Goal: Task Accomplishment & Management: Manage account settings

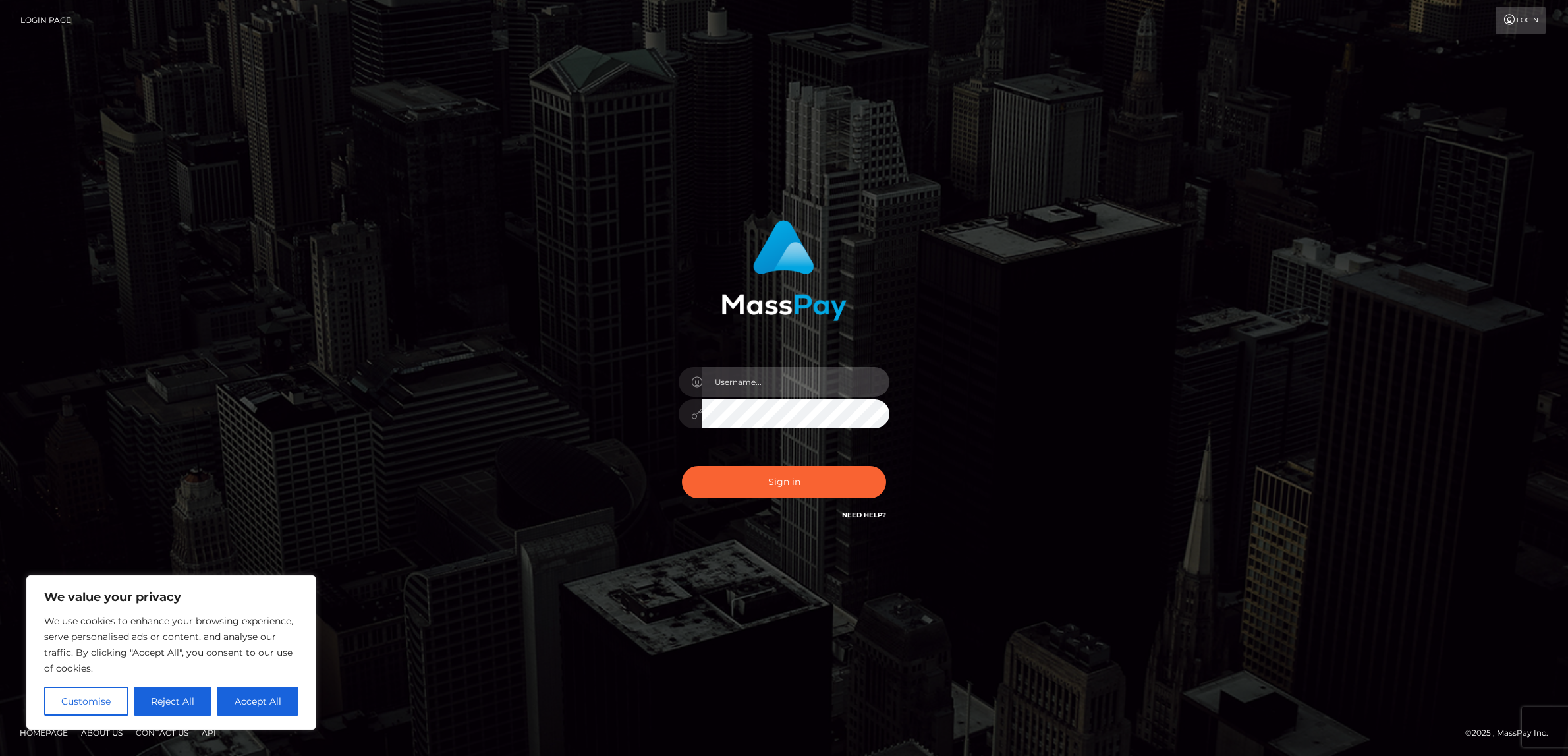
type input "alexism"
click at [778, 481] on button "Sign in" at bounding box center [784, 482] width 204 height 32
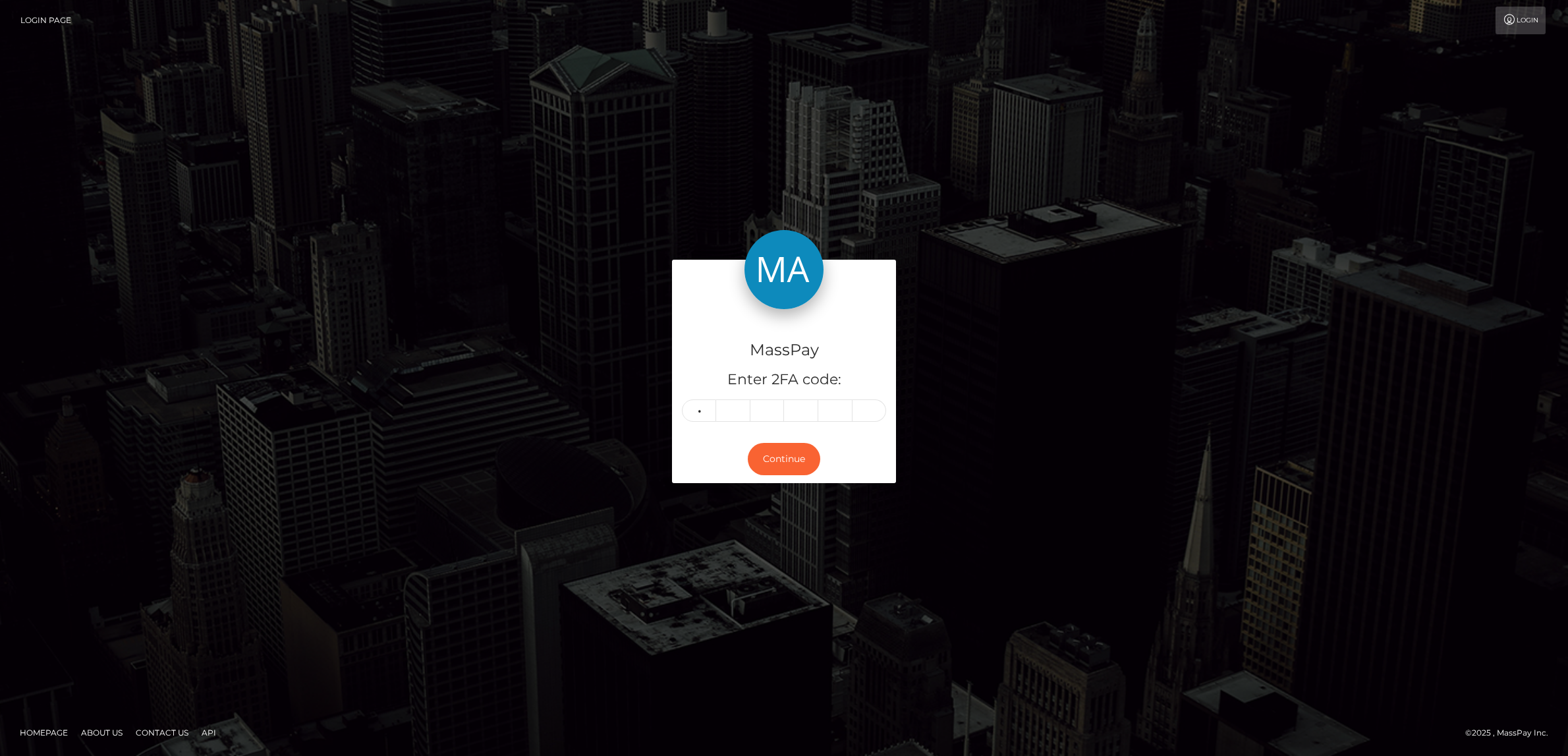
type input "0"
type input "1"
type input "4"
type input "9"
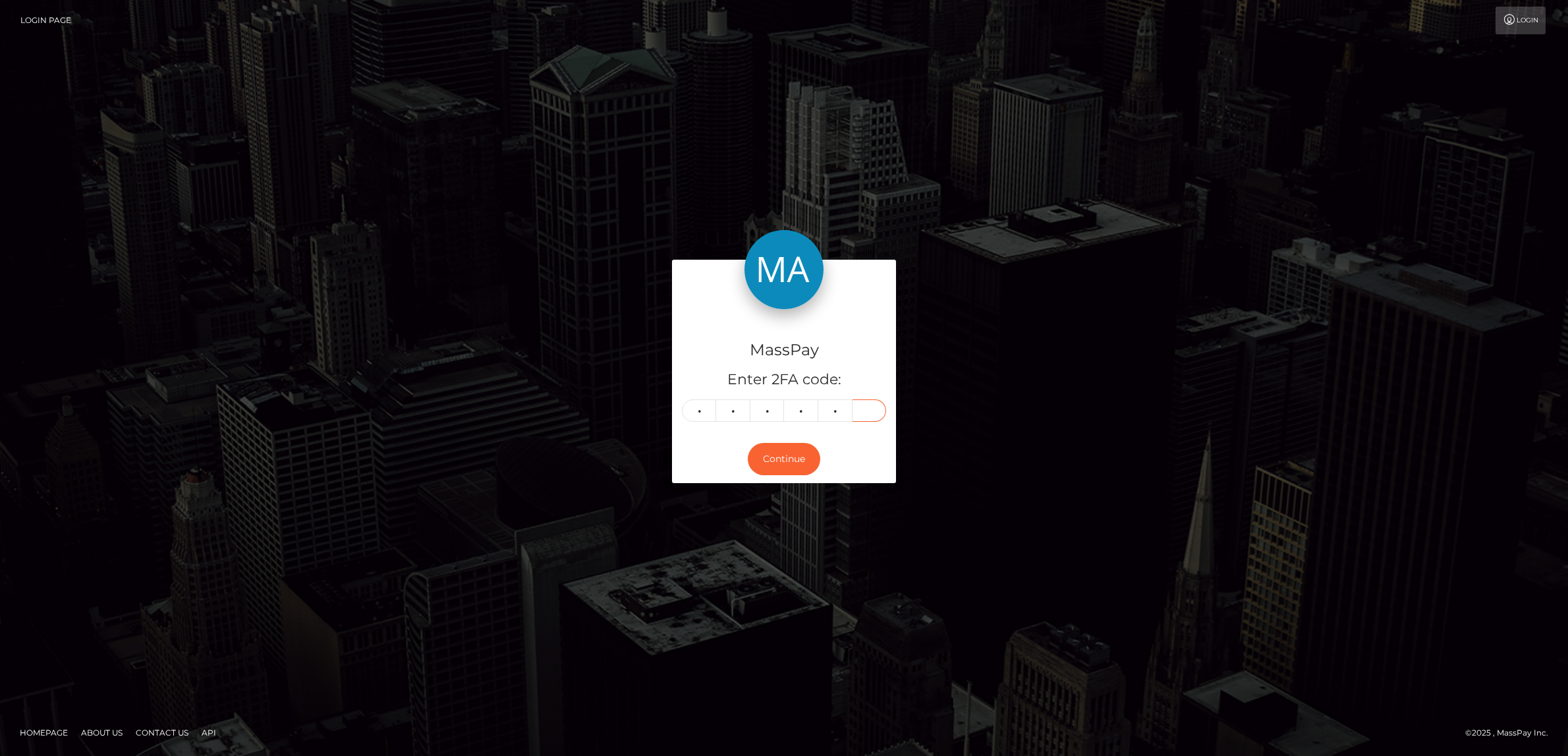
type input "1"
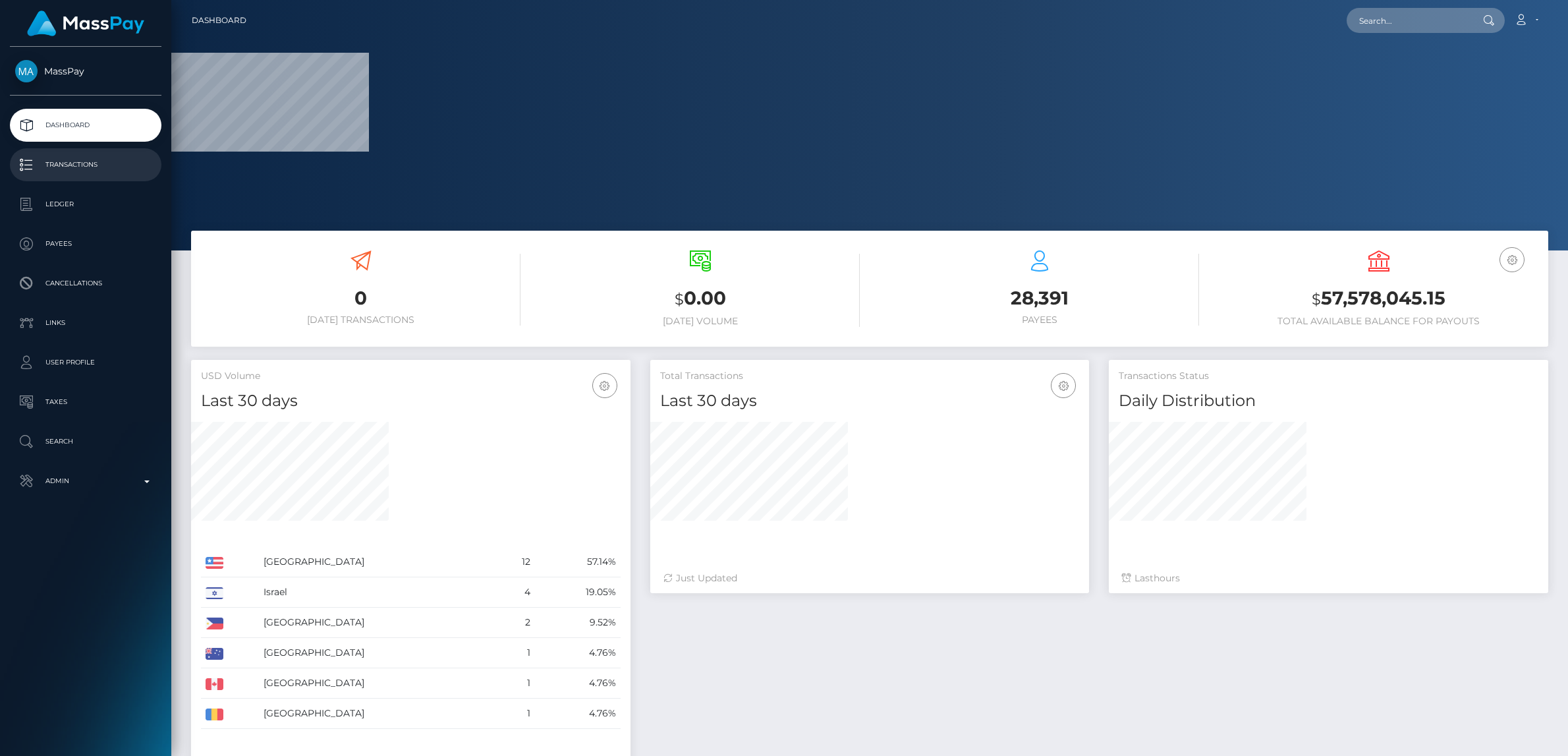
click at [94, 163] on p "Transactions" at bounding box center [85, 164] width 141 height 20
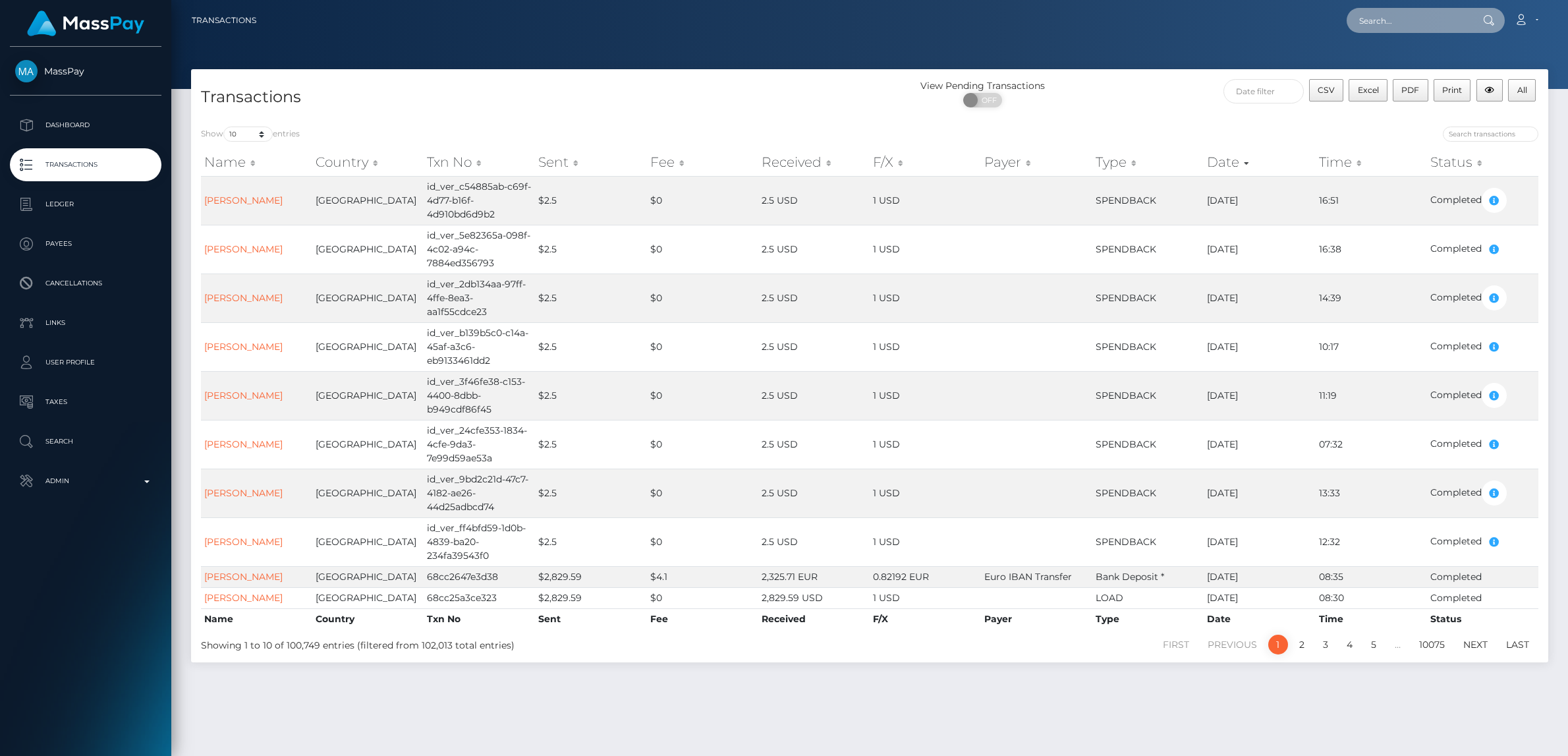
click at [1417, 23] on input "text" at bounding box center [1408, 20] width 124 height 25
paste input "thea-so@online.no"
type input "thea-so@online.no"
click at [1420, 59] on link "Thea Vasveen Sogn" at bounding box center [1400, 68] width 107 height 24
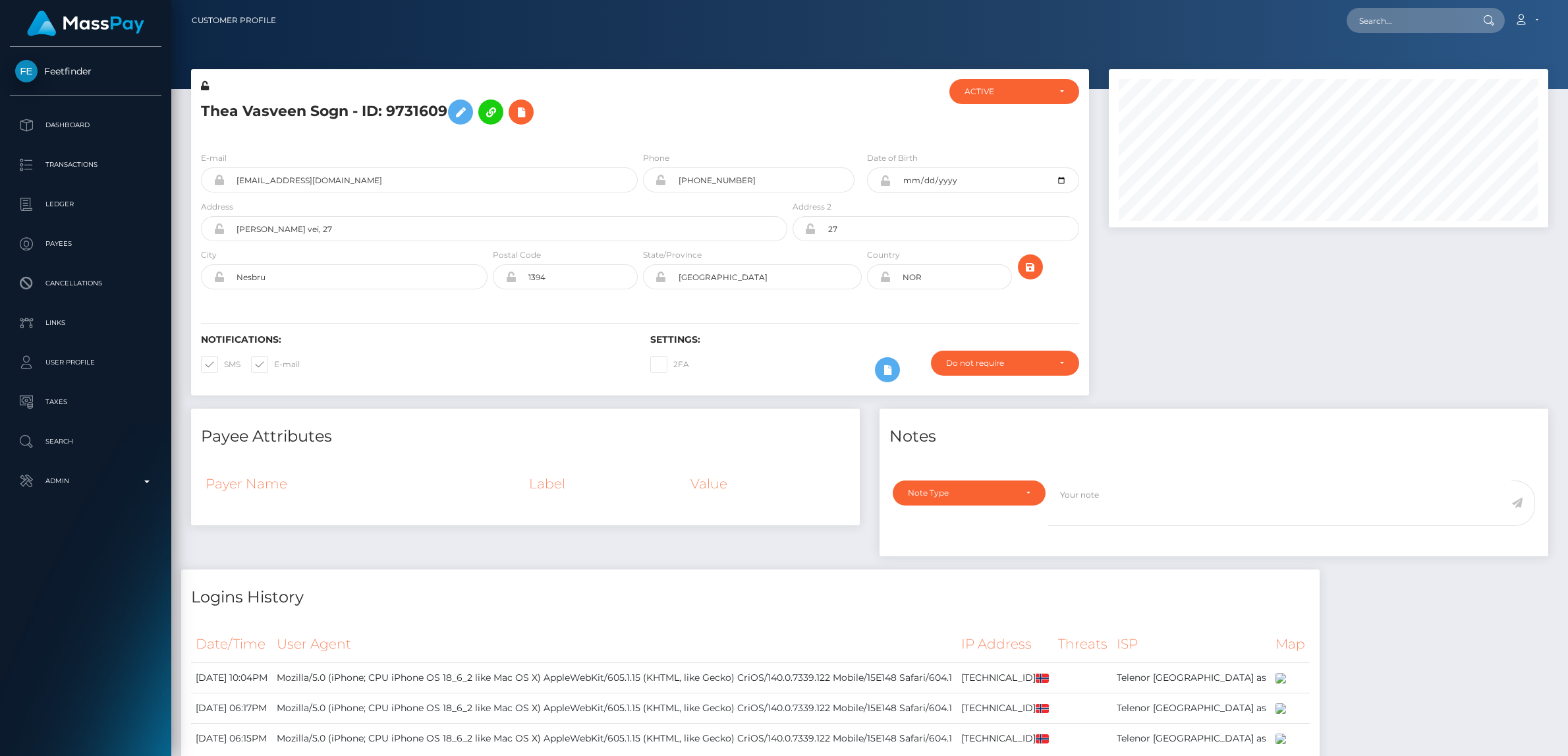
scroll to position [158, 440]
click at [224, 364] on span at bounding box center [224, 364] width 0 height 10
click at [224, 364] on input "SMS" at bounding box center [228, 360] width 8 height 8
checkbox input "false"
click at [274, 364] on span at bounding box center [274, 364] width 0 height 10
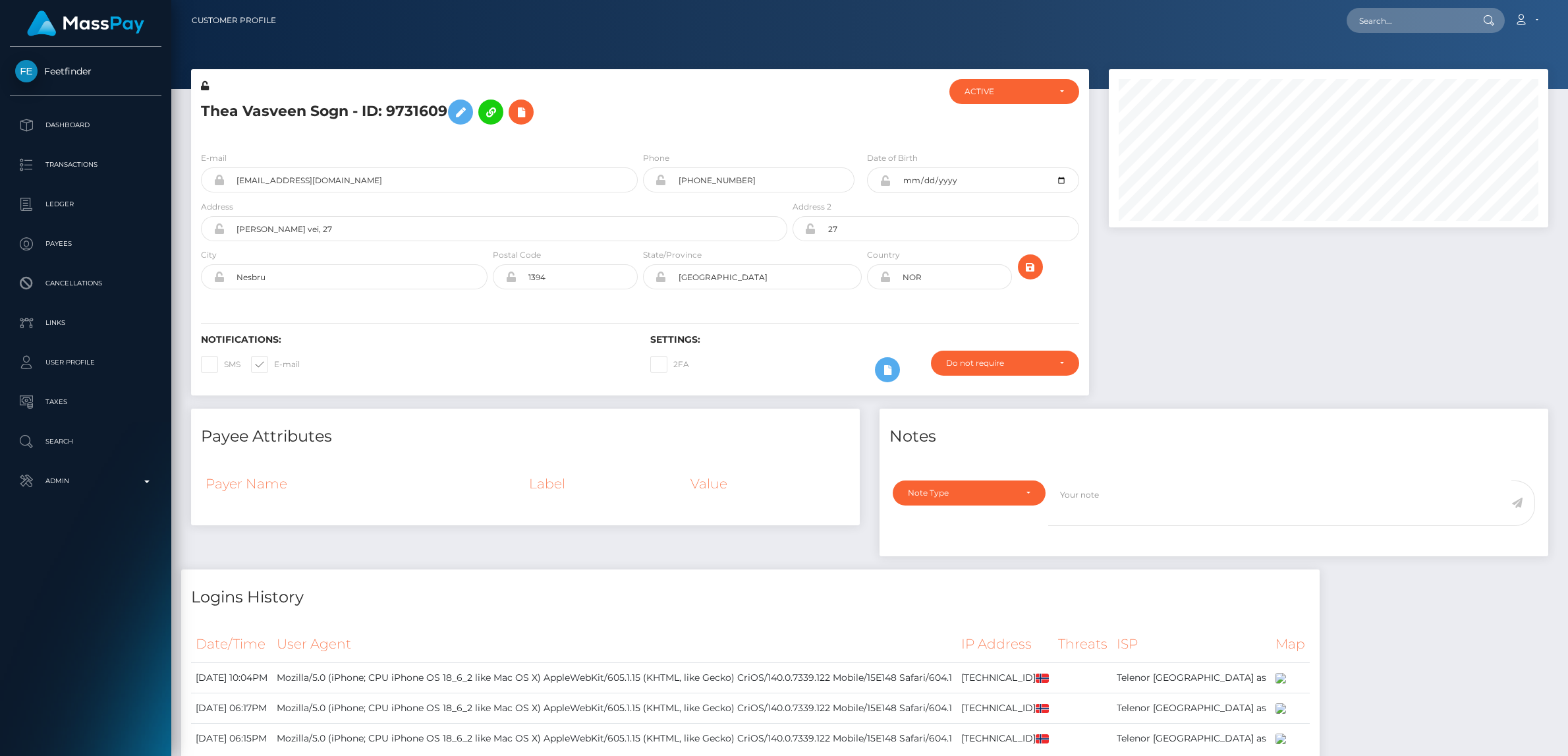
click at [274, 364] on input "E-mail" at bounding box center [278, 360] width 8 height 8
checkbox input "false"
click at [1008, 80] on div "ACTIVE" at bounding box center [1014, 91] width 130 height 25
click at [998, 180] on span "CLOSED" at bounding box center [982, 183] width 34 height 12
select select "CLOSED"
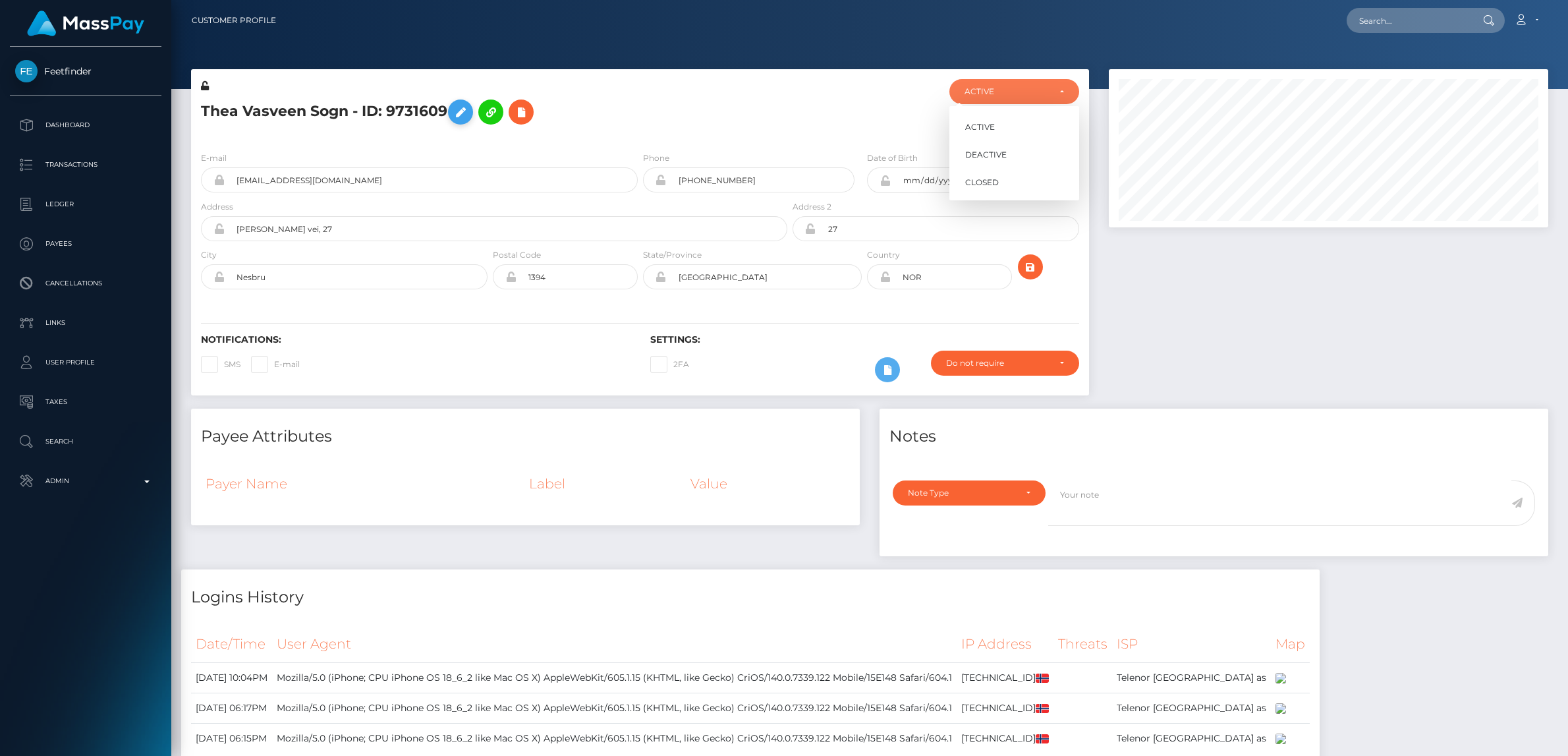
click at [462, 112] on icon at bounding box center [460, 112] width 16 height 17
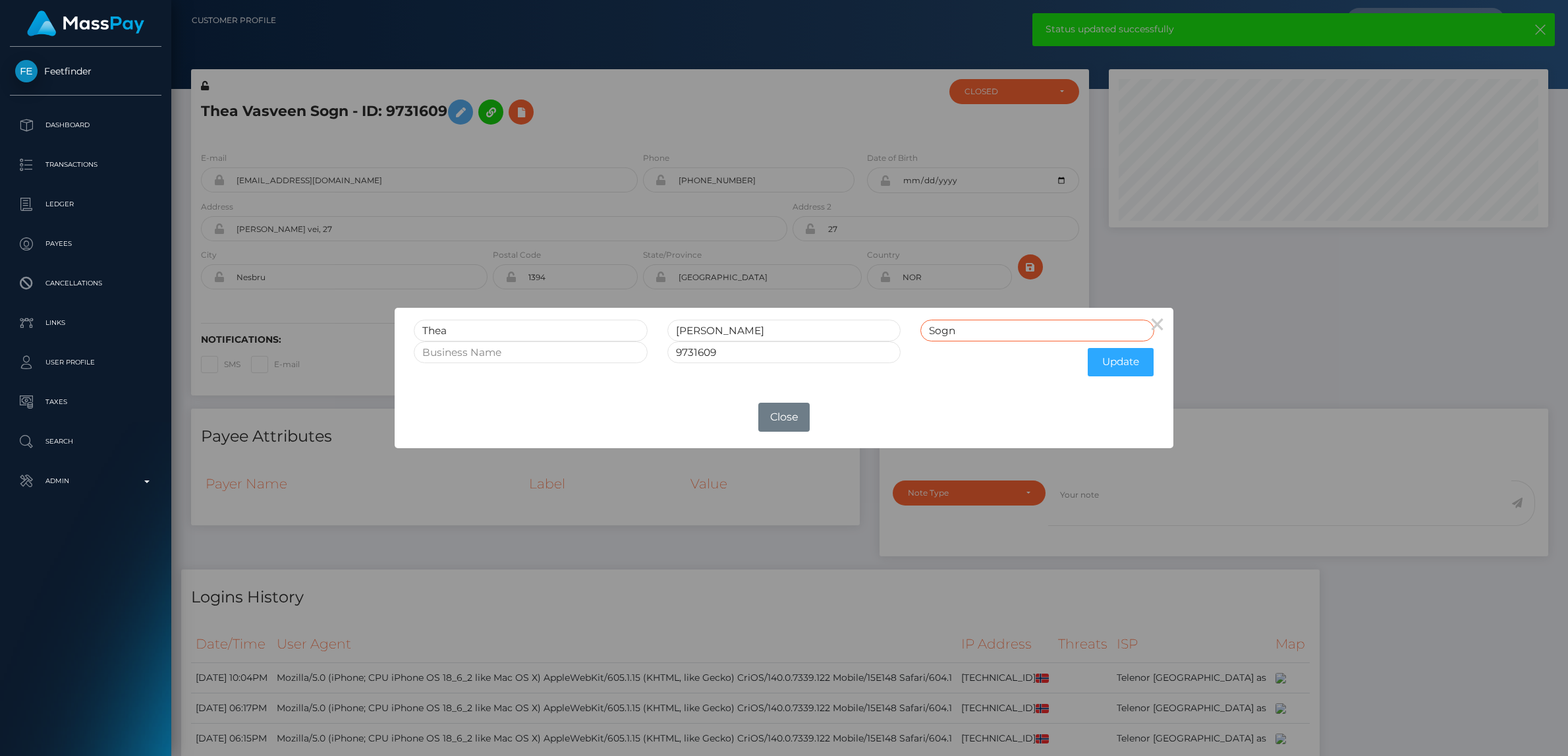
click at [1045, 333] on input "Sogn" at bounding box center [1037, 330] width 234 height 22
type input "Sogn CLOSED"
click at [862, 356] on input "9731609" at bounding box center [784, 352] width 234 height 22
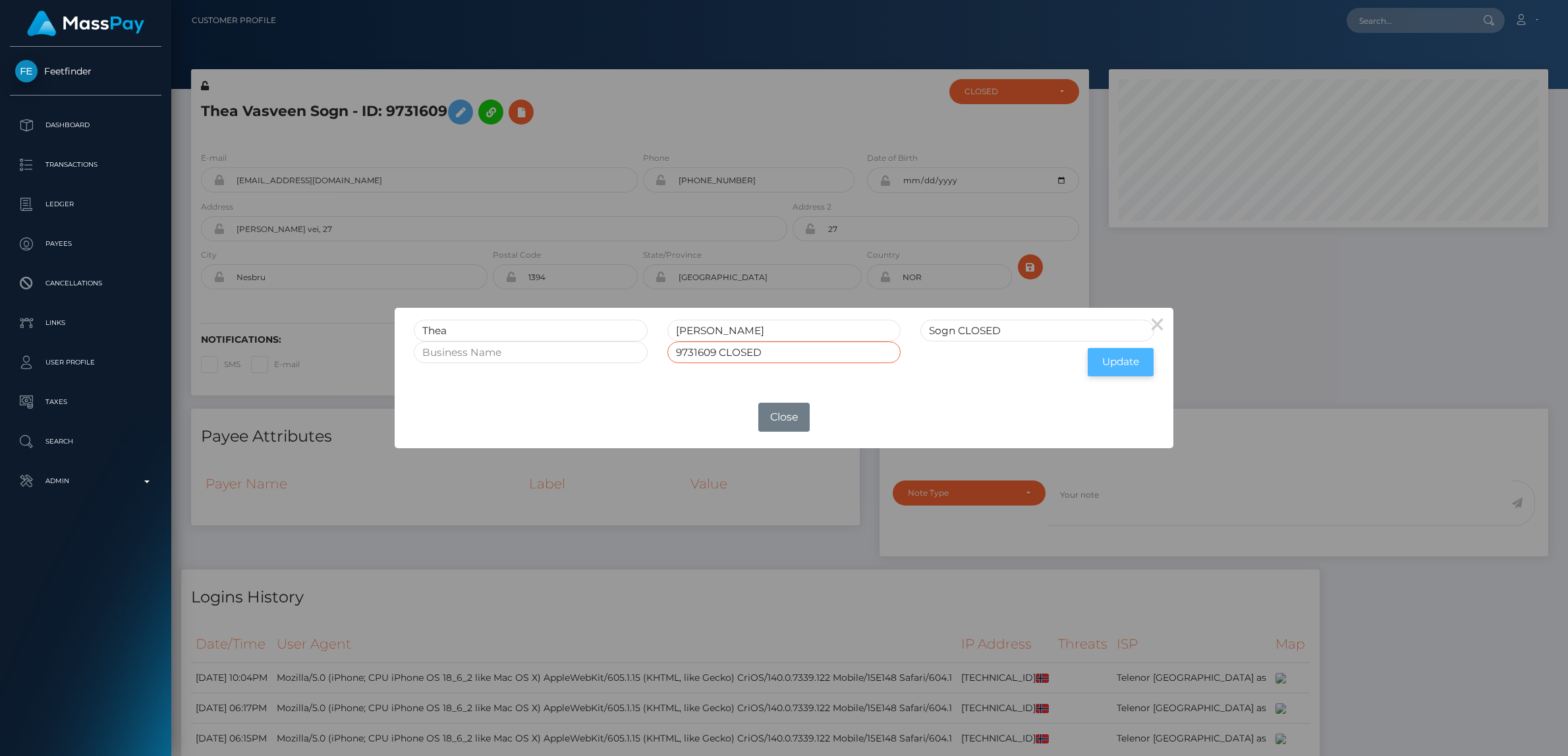
type input "9731609 CLOSED"
click at [1105, 354] on button "Update" at bounding box center [1120, 362] width 66 height 29
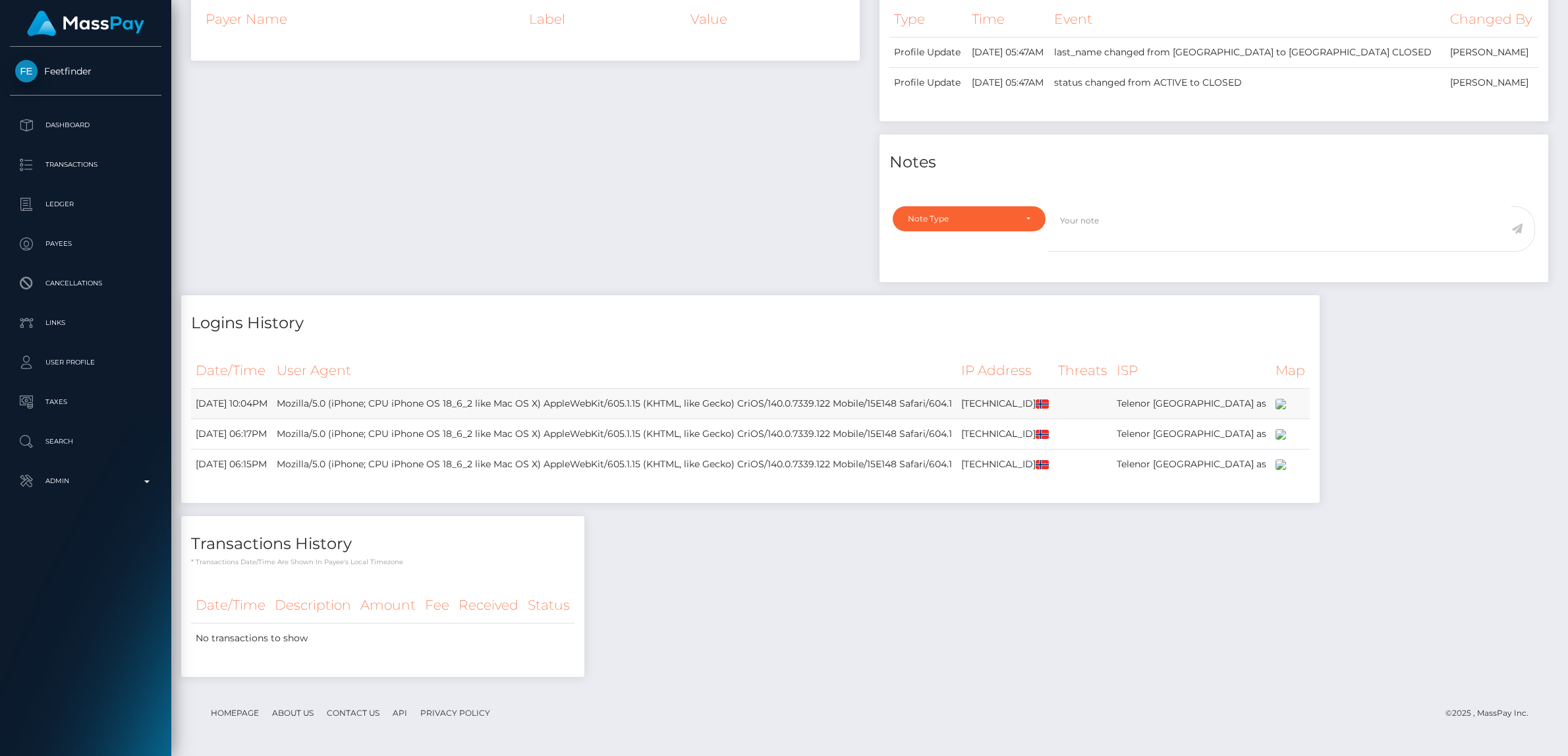
scroll to position [427, 0]
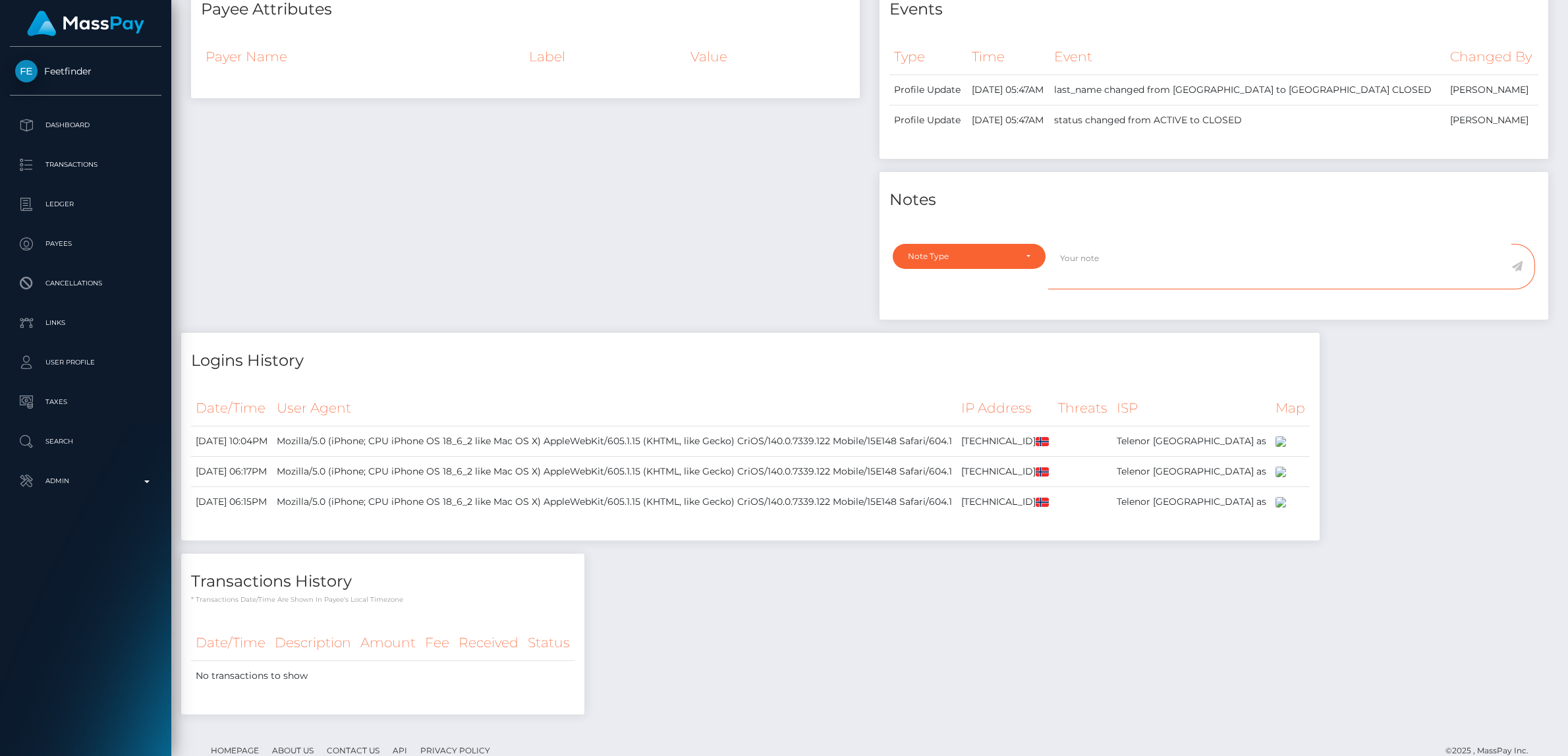
click at [1197, 266] on textarea at bounding box center [1280, 266] width 463 height 45
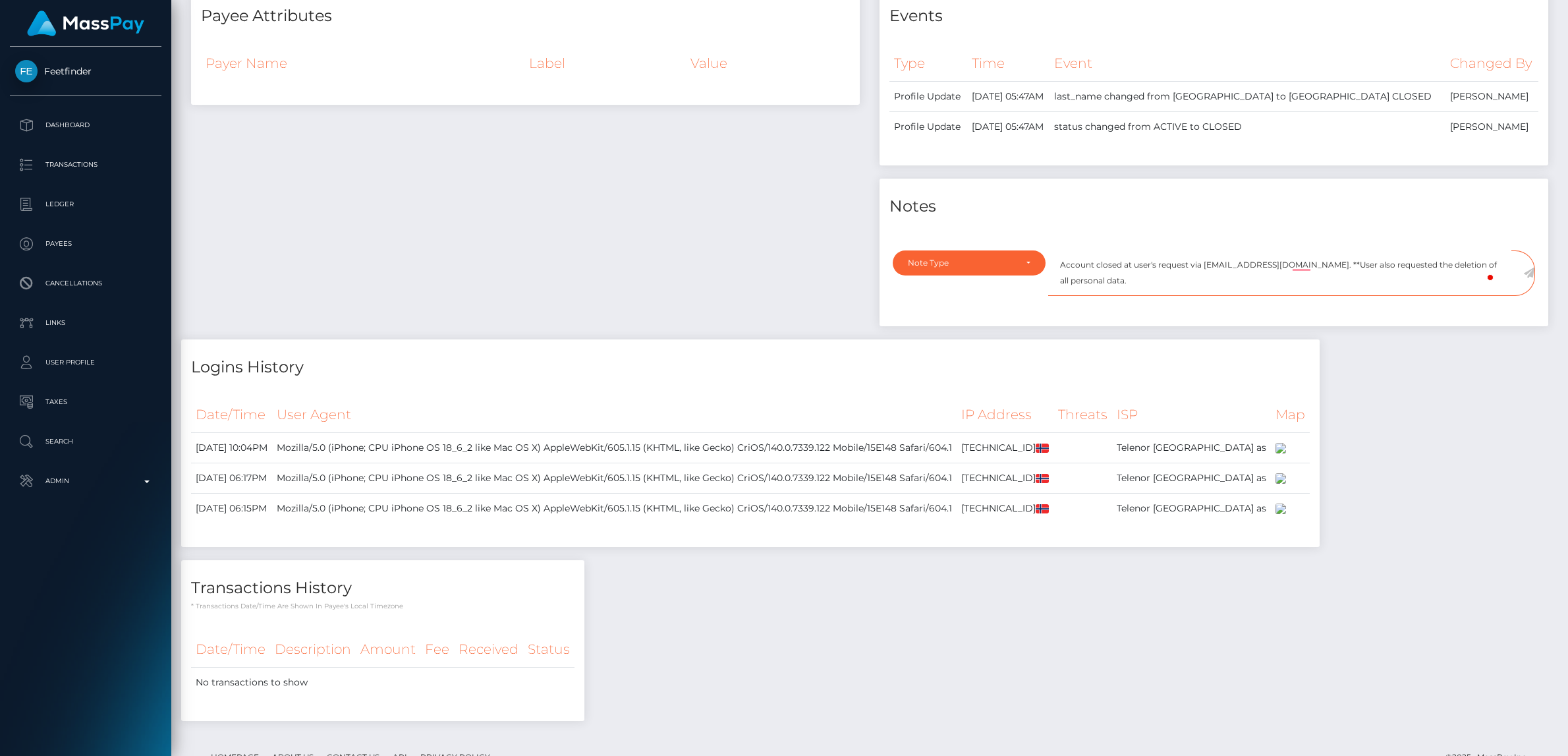
scroll to position [398, 0]
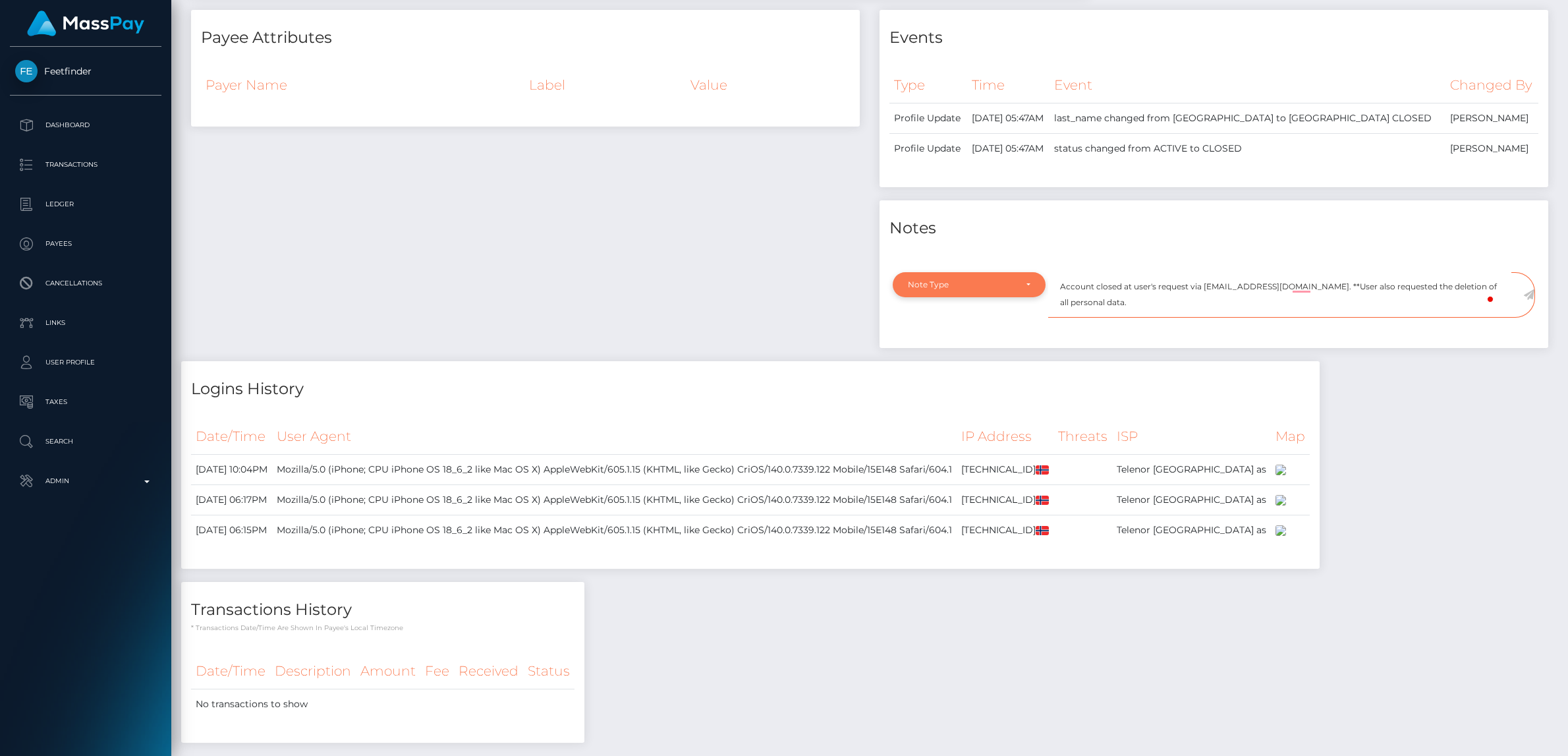
type textarea "Account closed at user's request via privacy@masspay.io. **User also requested …"
click at [996, 290] on div "Note Type" at bounding box center [962, 284] width 107 height 11
click at [940, 399] on link "General" at bounding box center [969, 404] width 153 height 24
select select "GENERAL"
click at [1528, 294] on icon at bounding box center [1528, 294] width 11 height 11
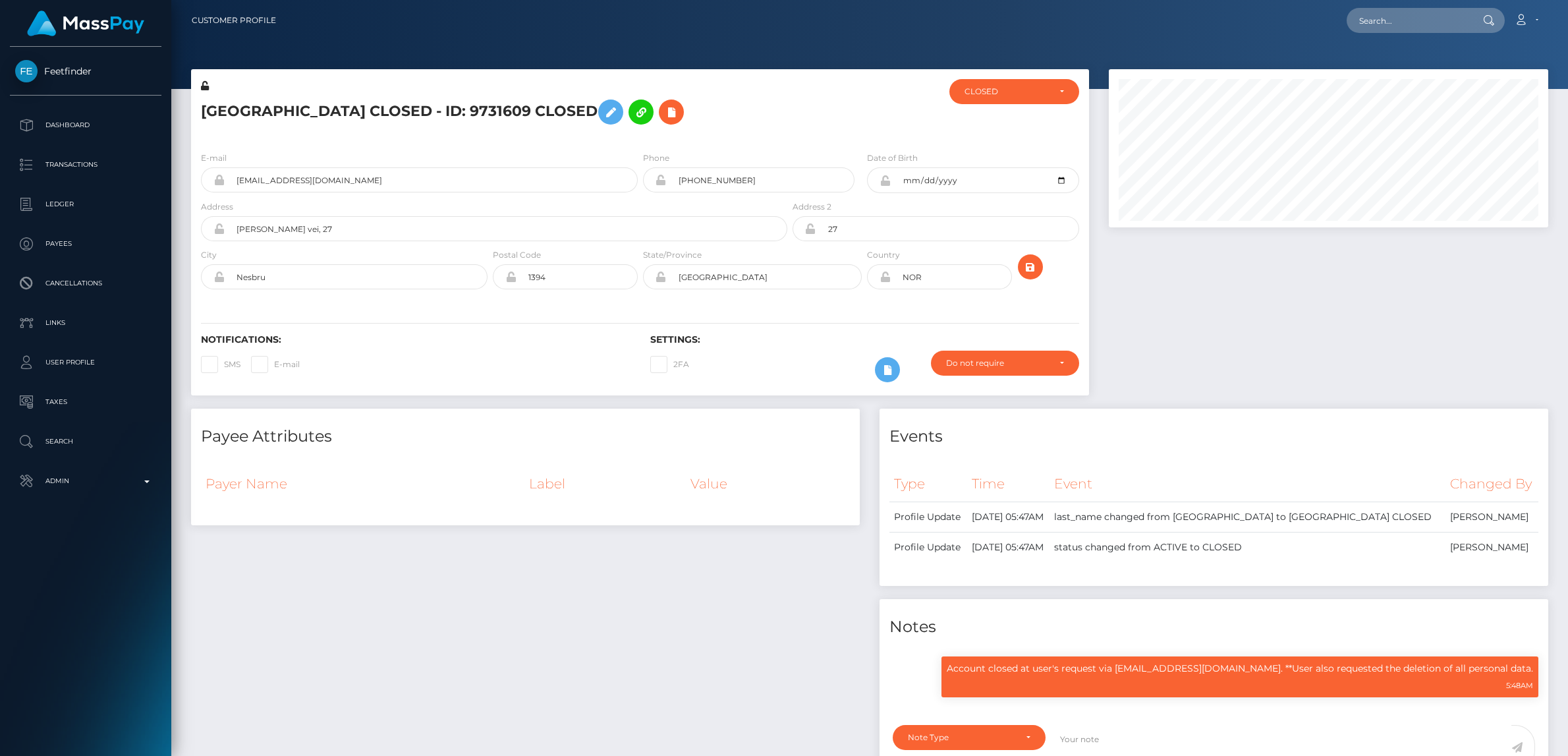
scroll to position [158, 440]
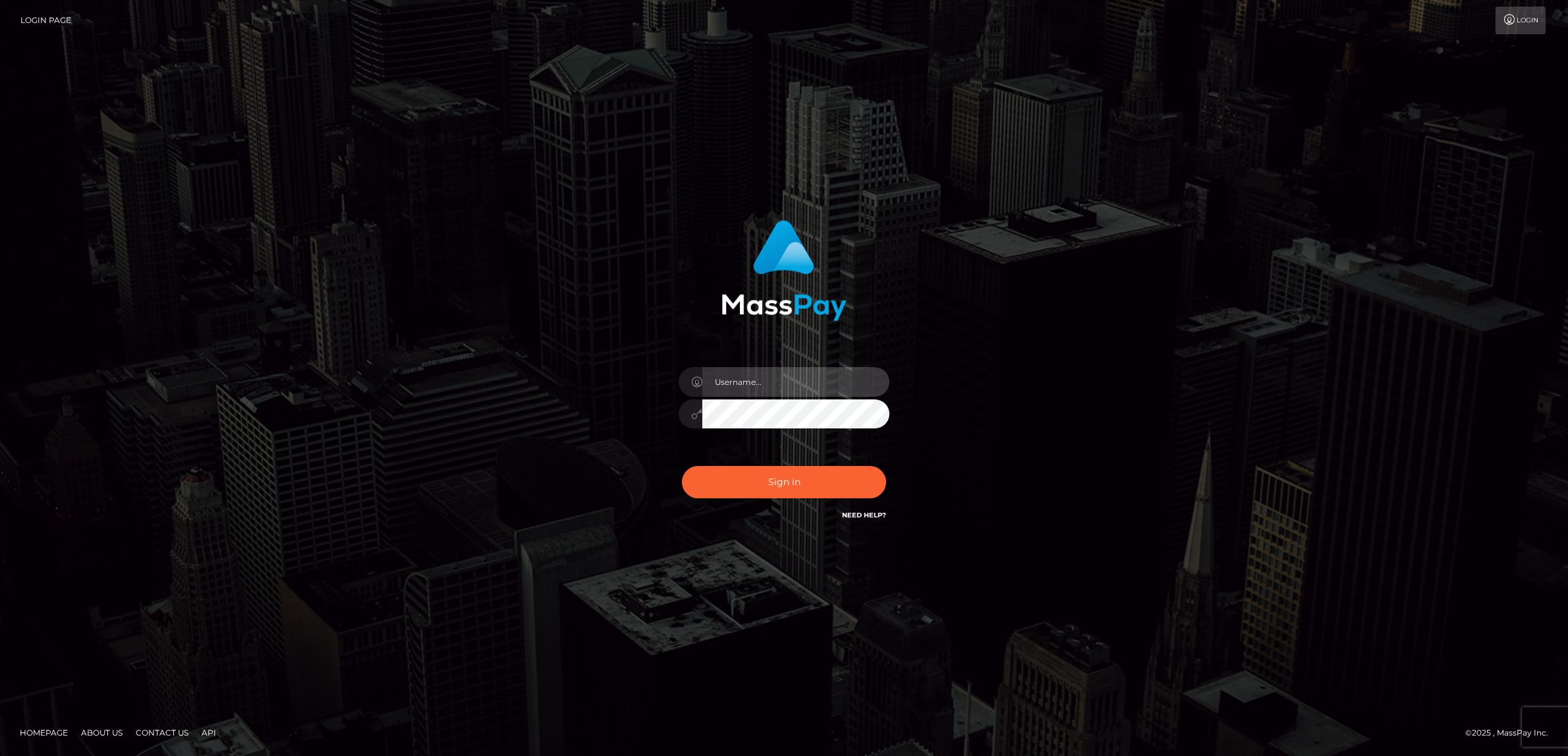
type input "alexism"
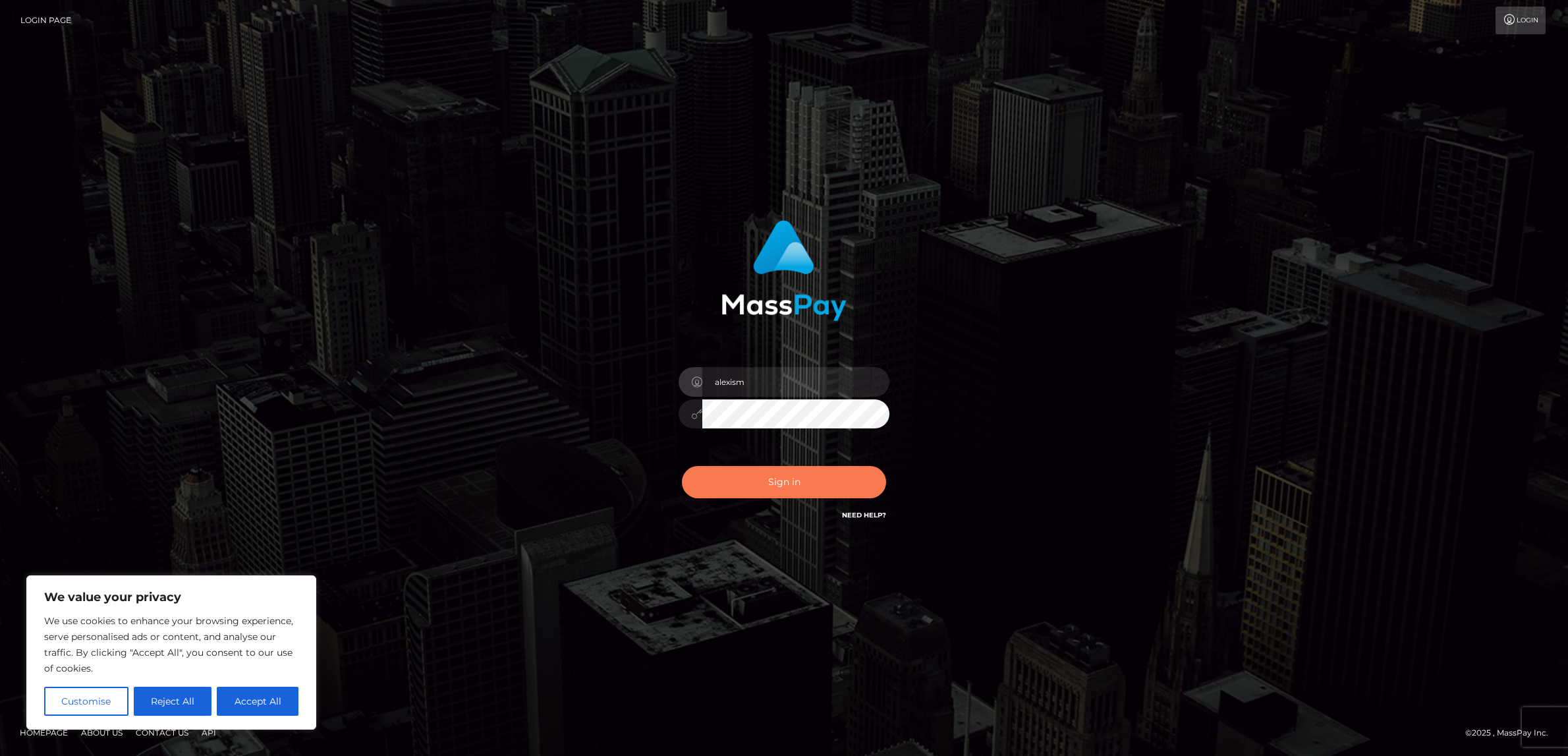
click at [793, 487] on button "Sign in" at bounding box center [784, 482] width 204 height 32
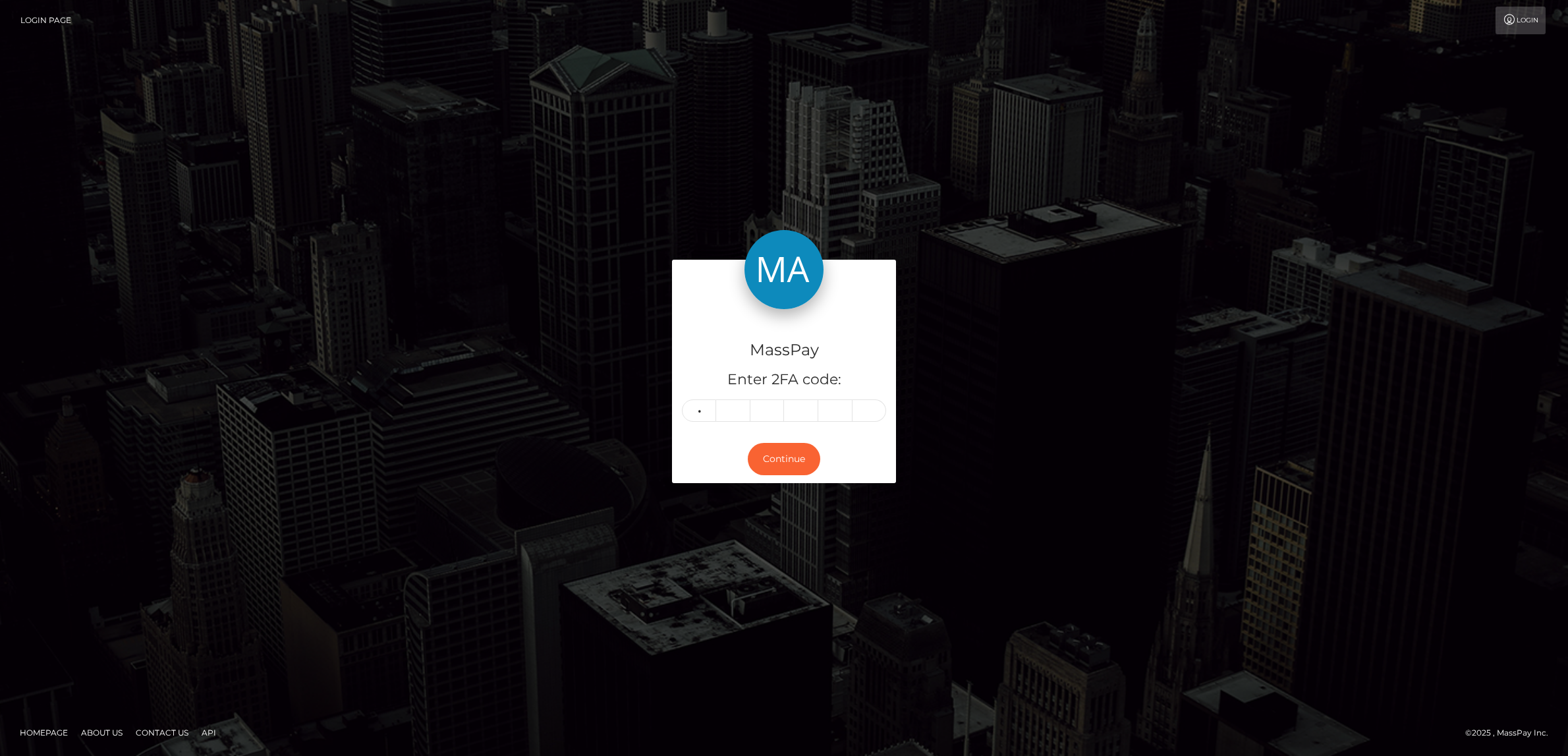
type input "0"
type input "2"
type input "8"
type input "2"
type input "5"
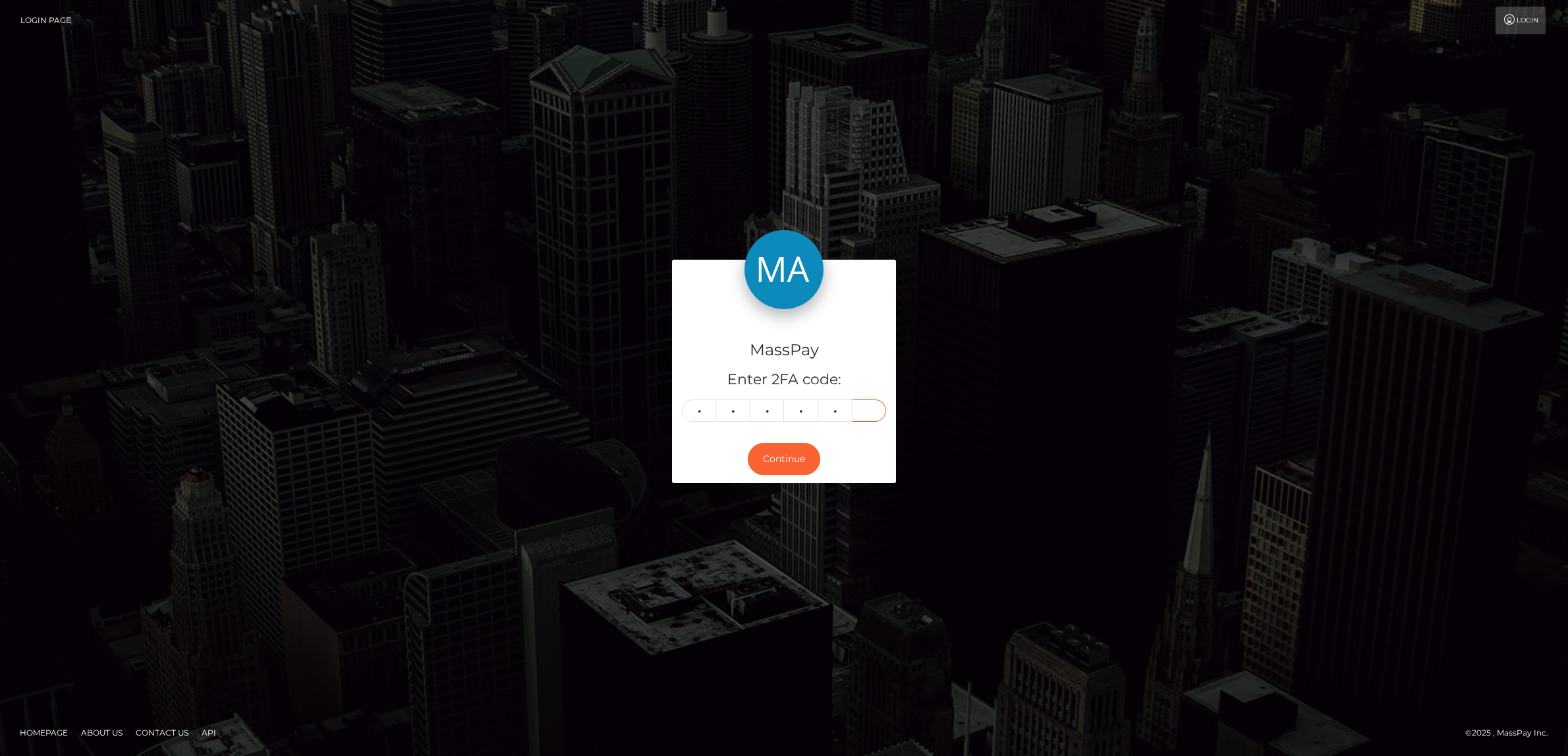
type input "3"
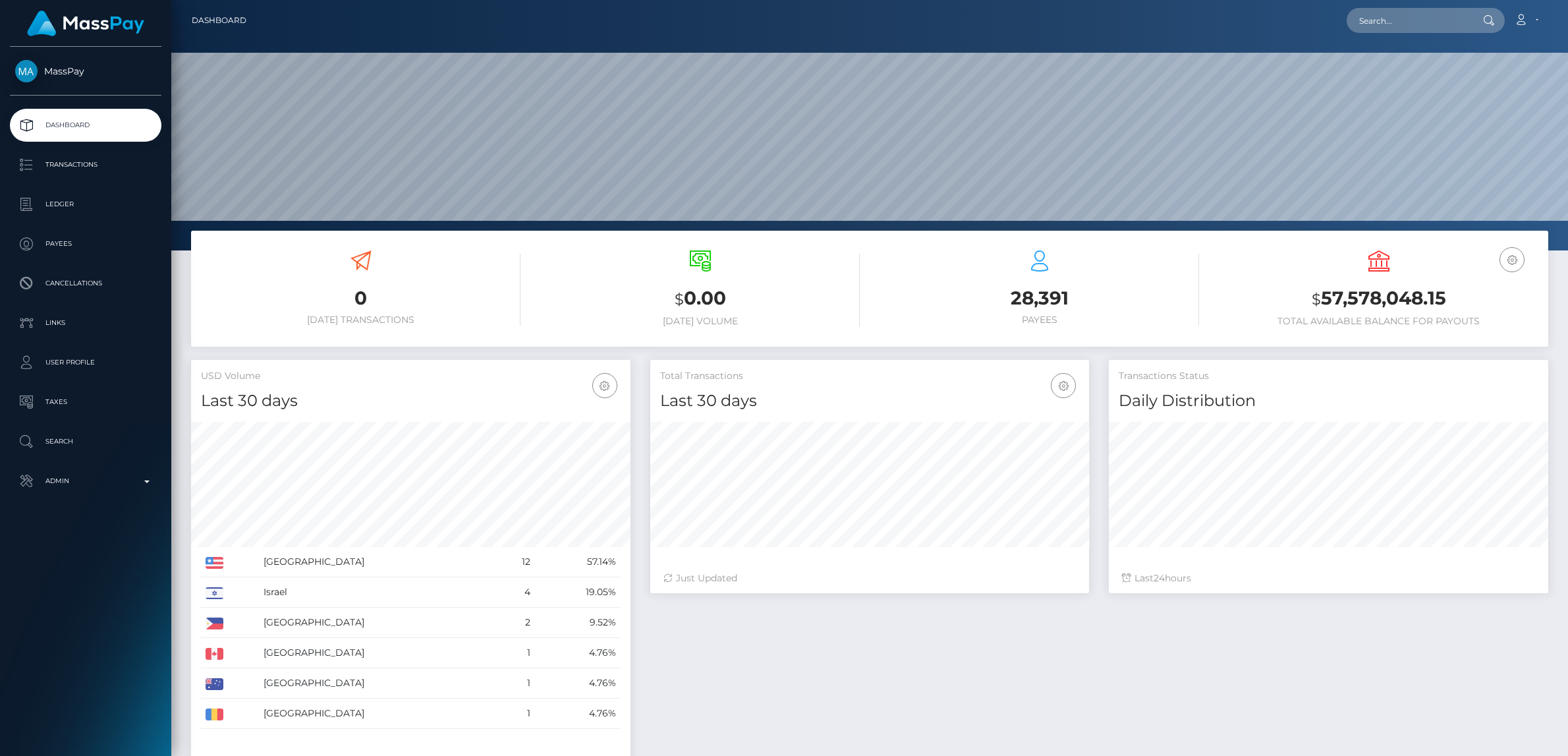
scroll to position [232, 440]
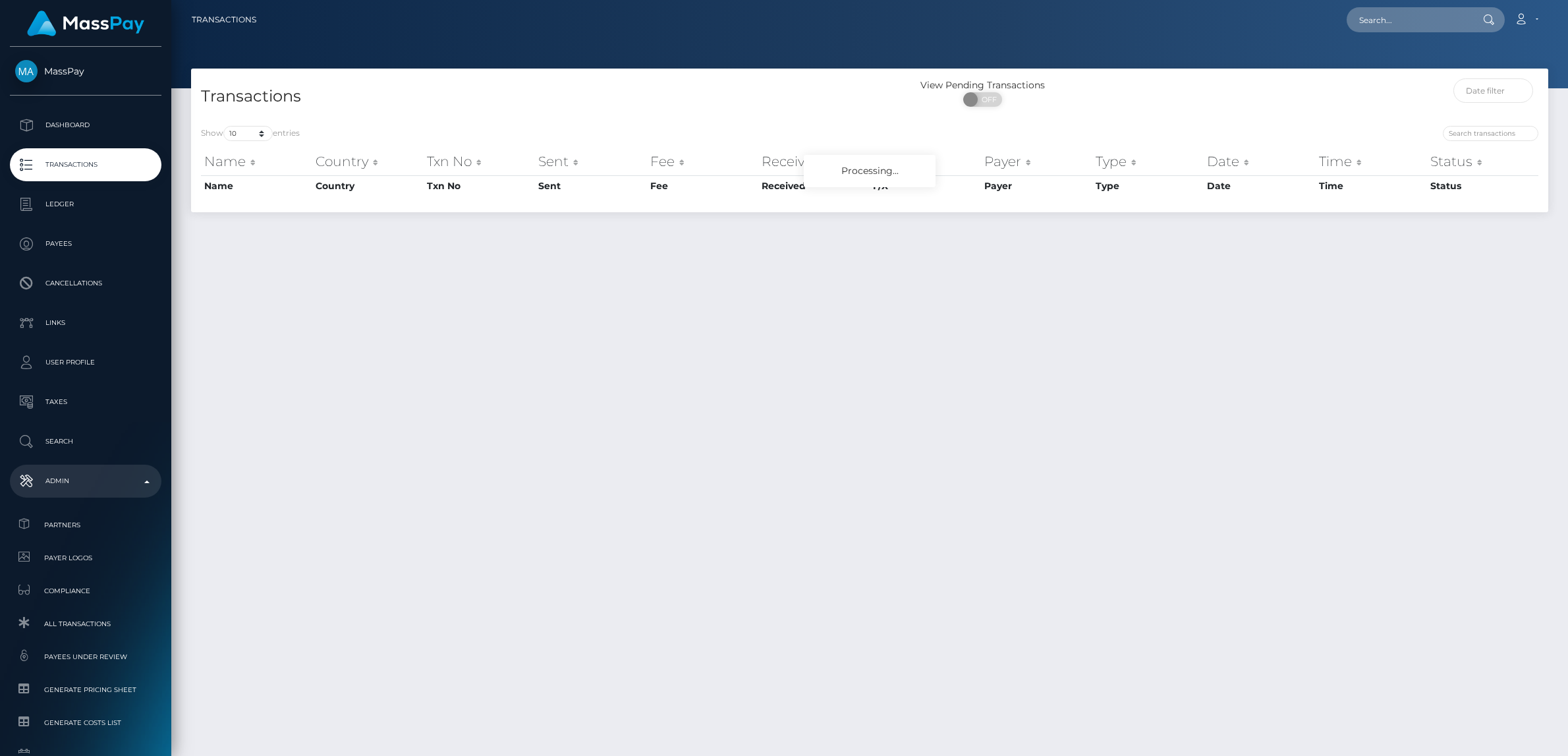
scroll to position [82, 0]
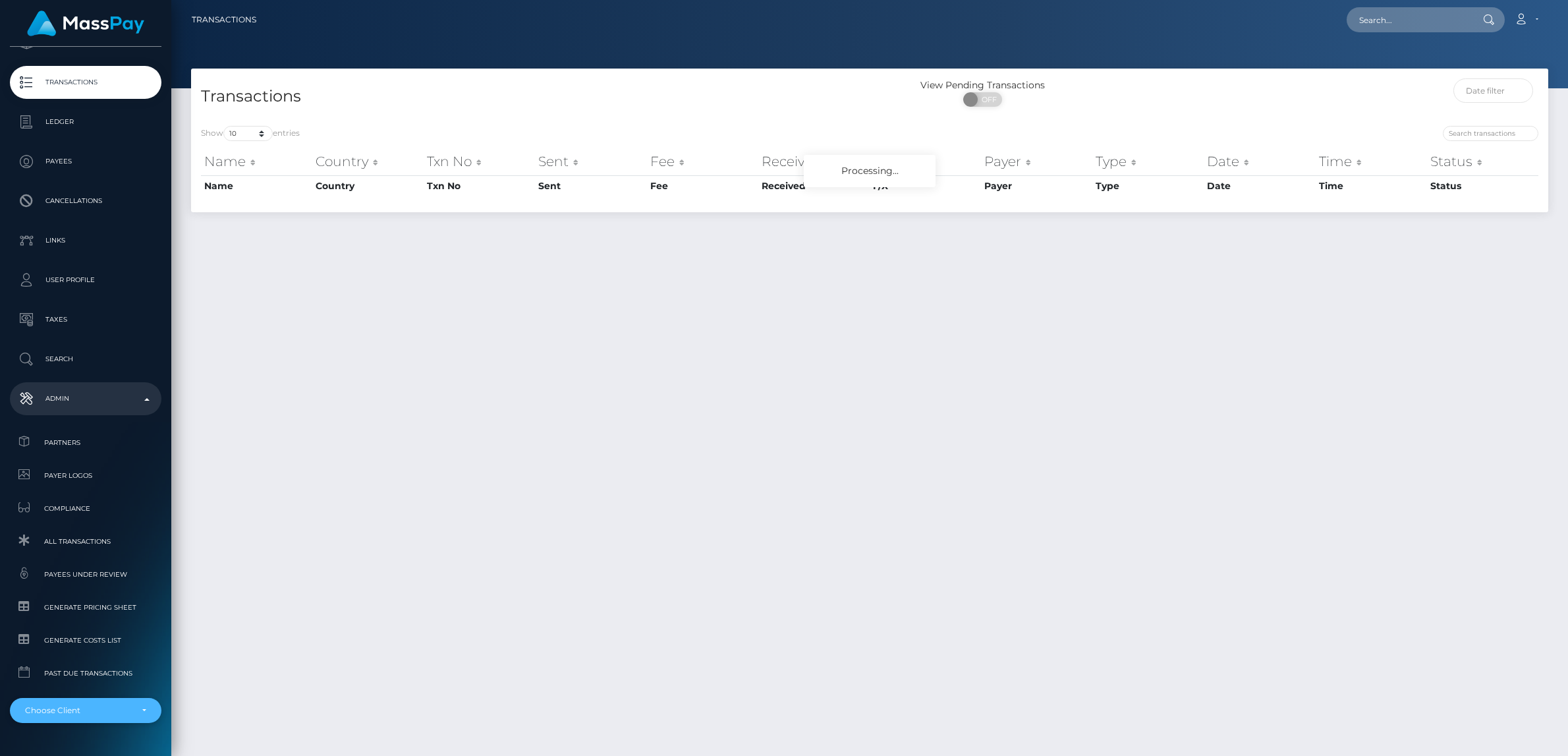
click at [49, 712] on div "Choose Client" at bounding box center [78, 711] width 106 height 11
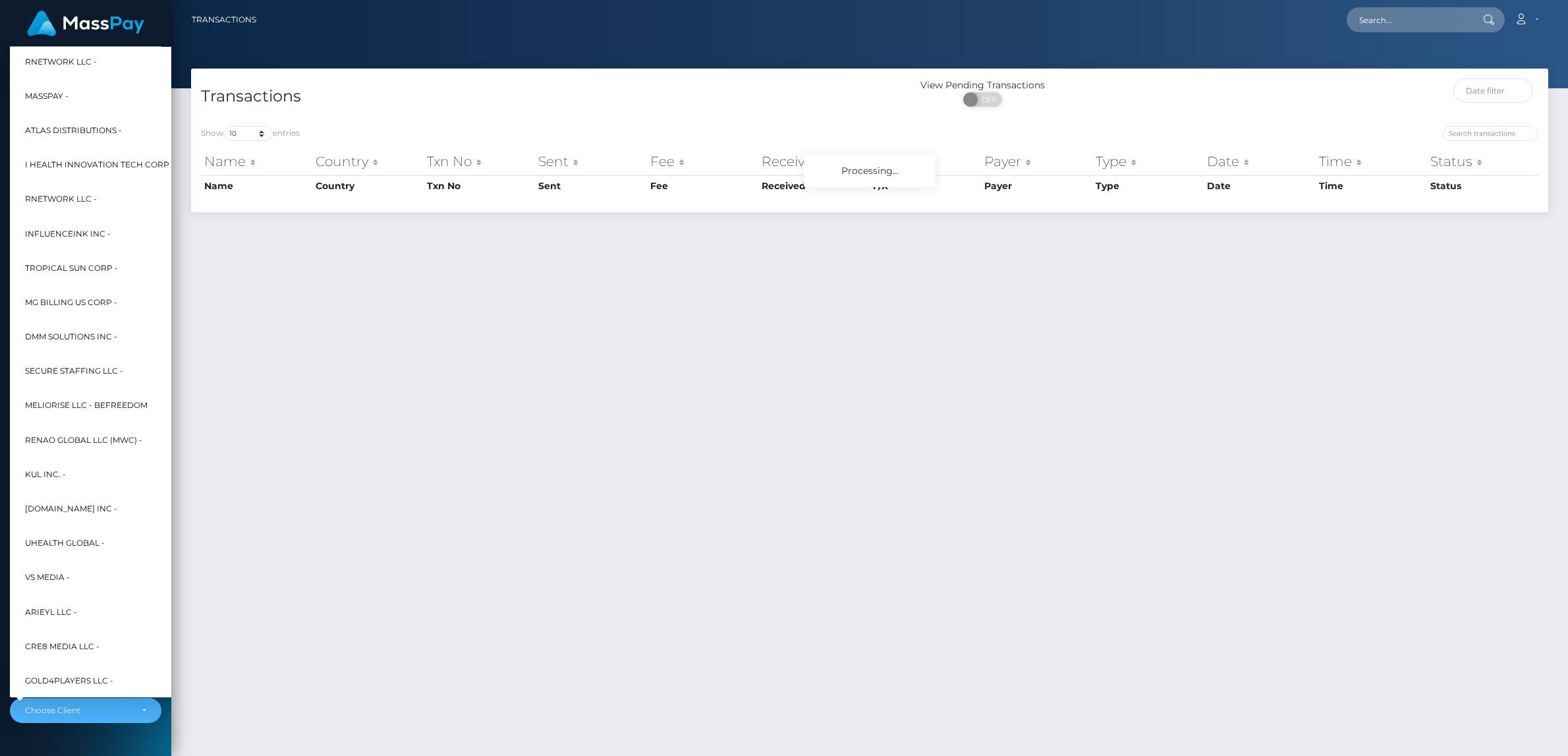
scroll to position [0, 0]
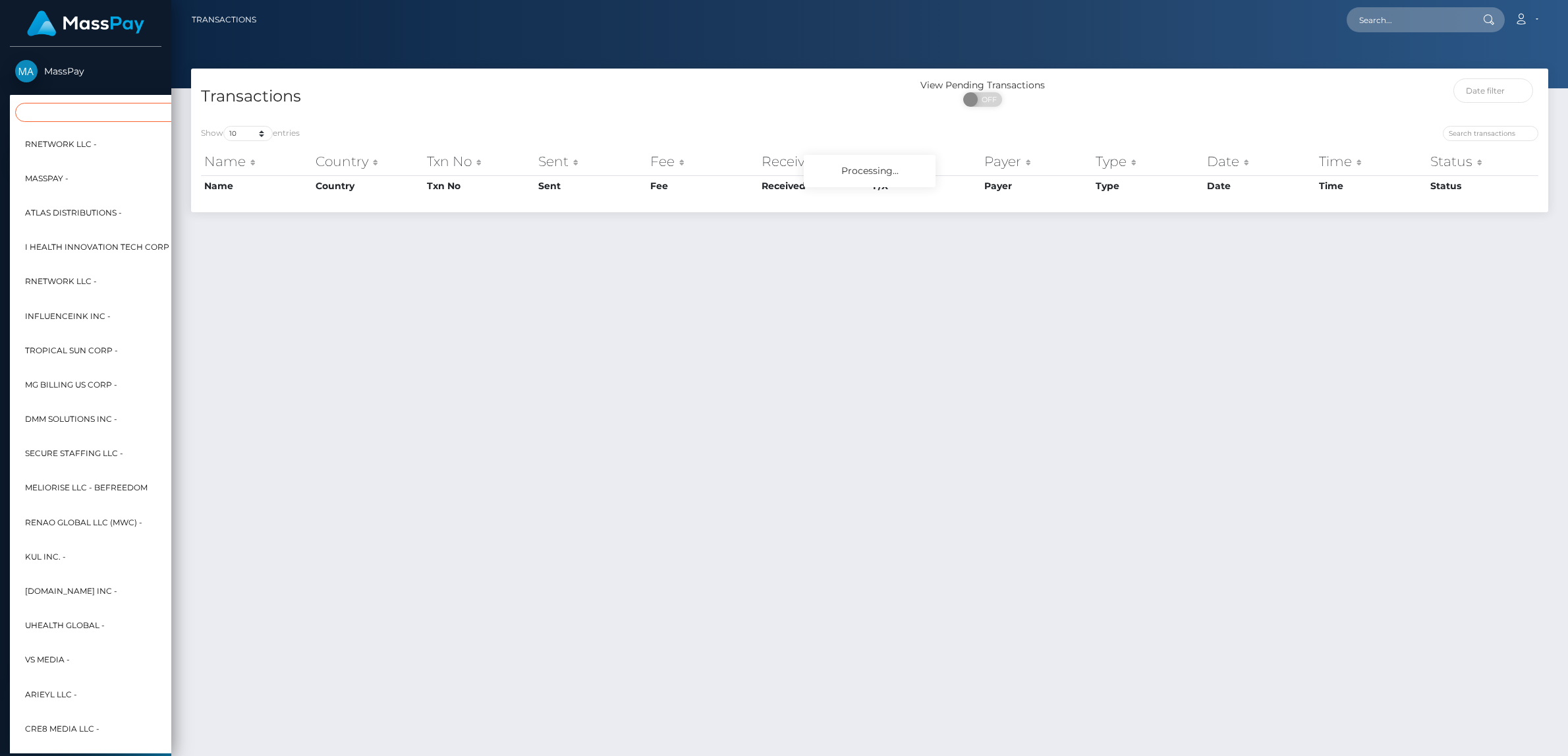
click at [96, 114] on input "Search" at bounding box center [160, 112] width 290 height 19
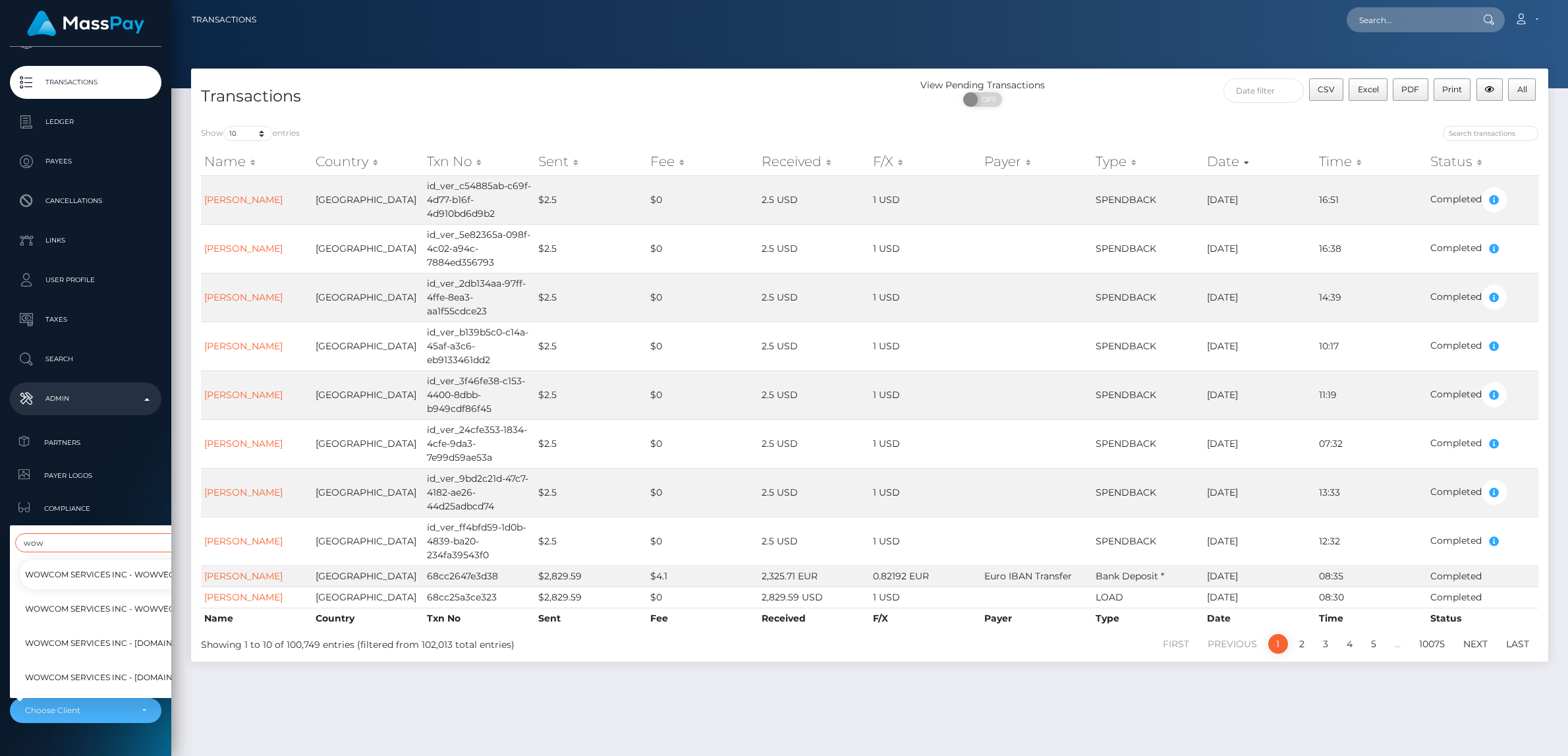
scroll to position [86, 0]
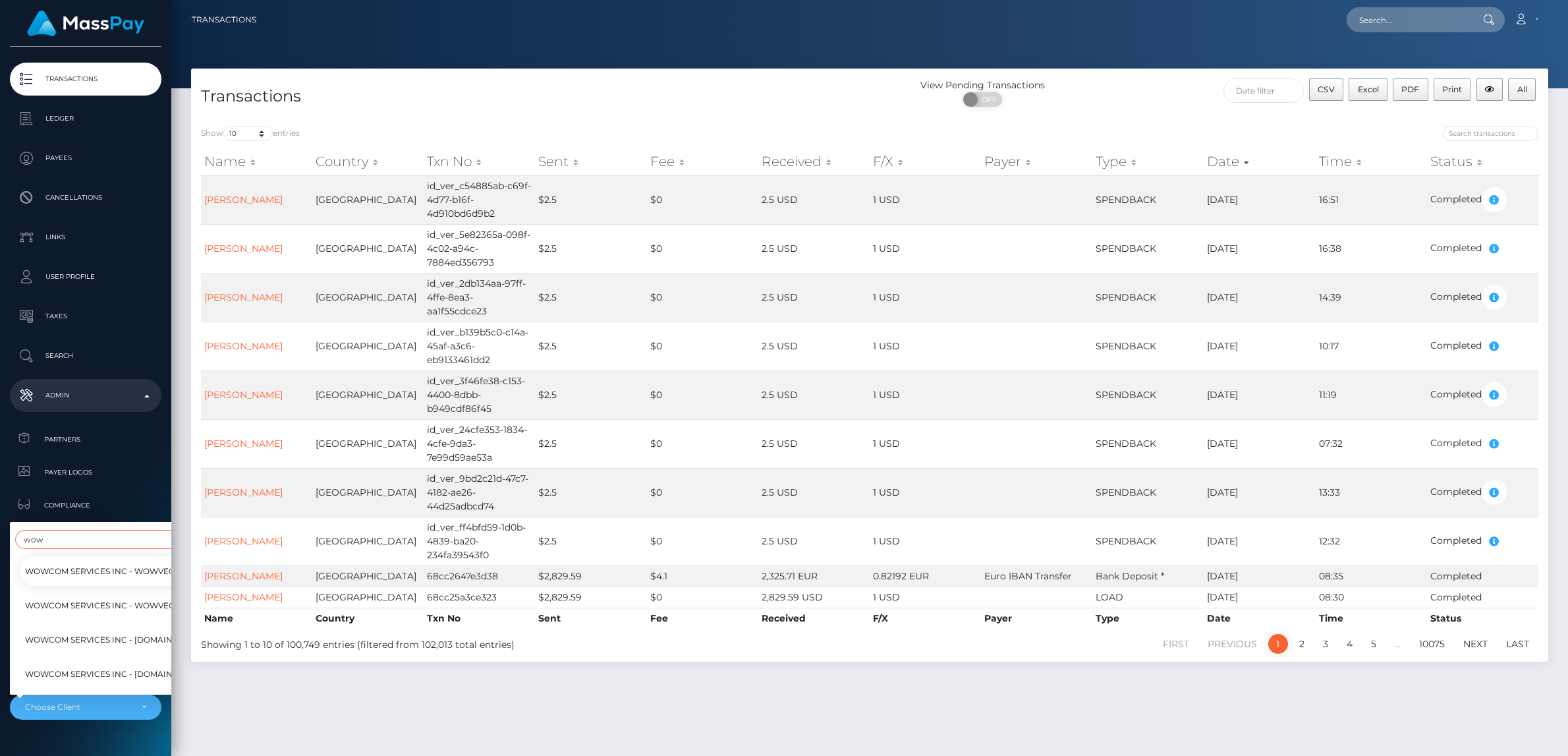
type input "wow"
click at [115, 573] on span "WOWCOM Services Inc - WowVegas USA" at bounding box center [150, 570] width 251 height 17
select select "282"
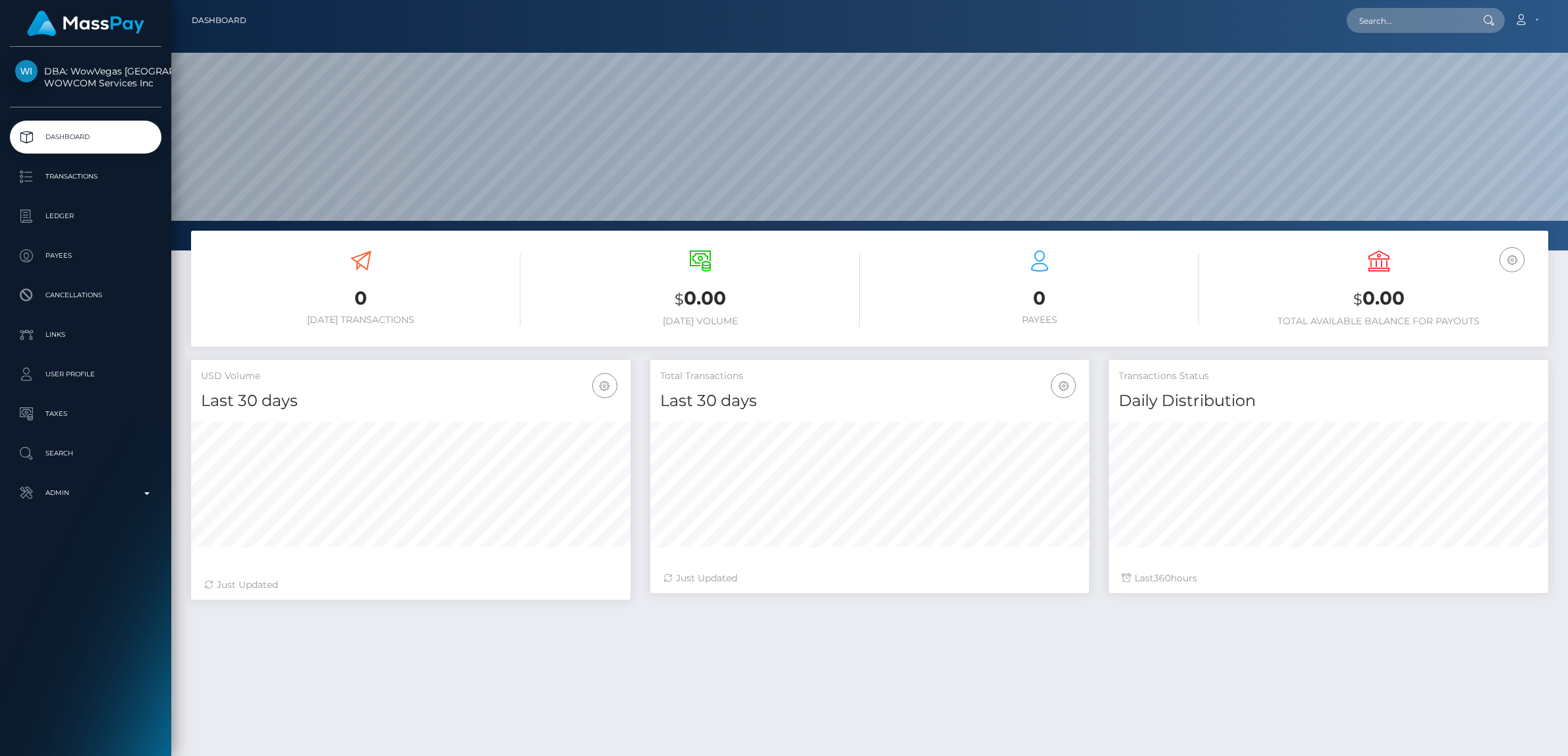
scroll to position [232, 440]
click at [90, 180] on p "Transactions" at bounding box center [85, 177] width 141 height 20
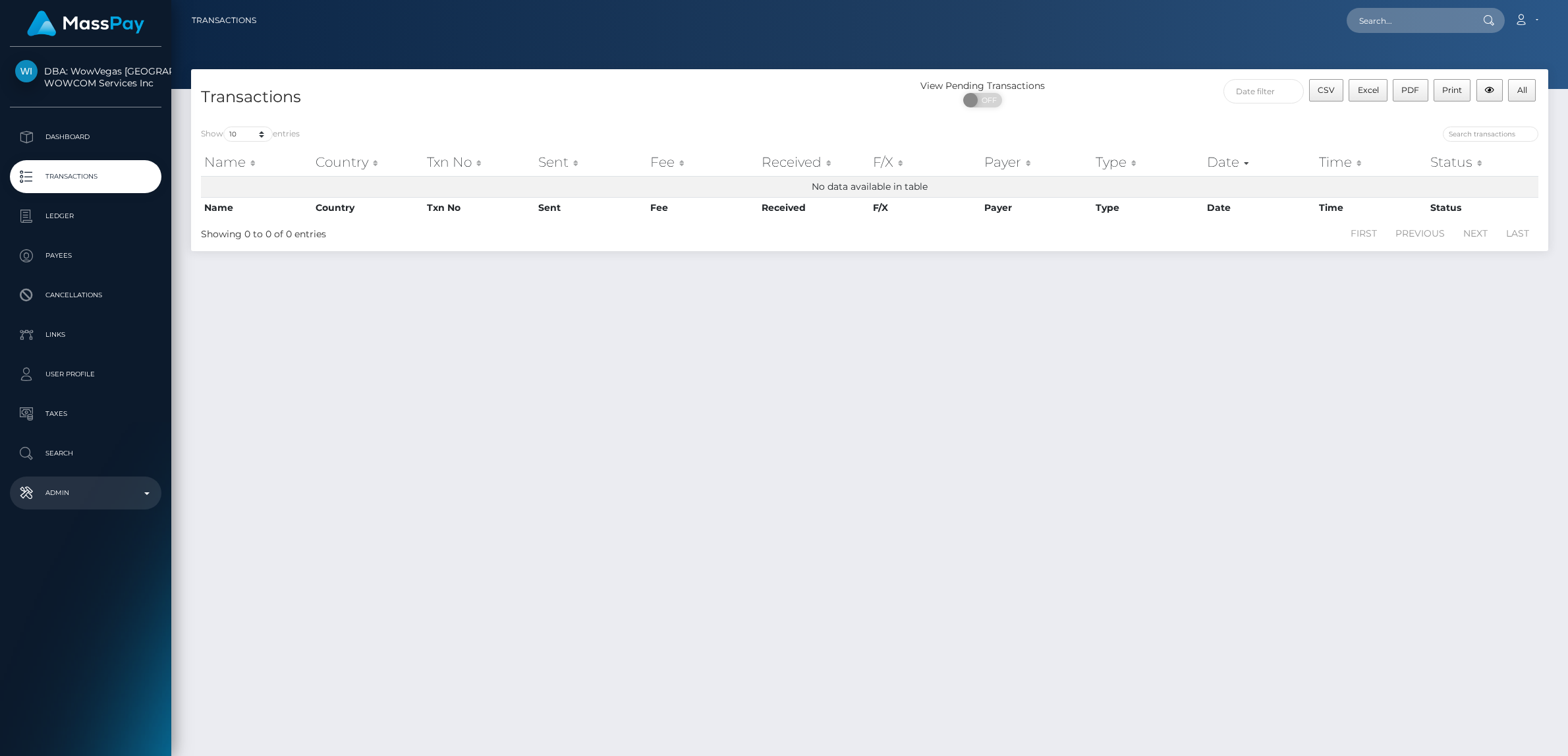
click at [83, 496] on p "Admin" at bounding box center [85, 493] width 141 height 20
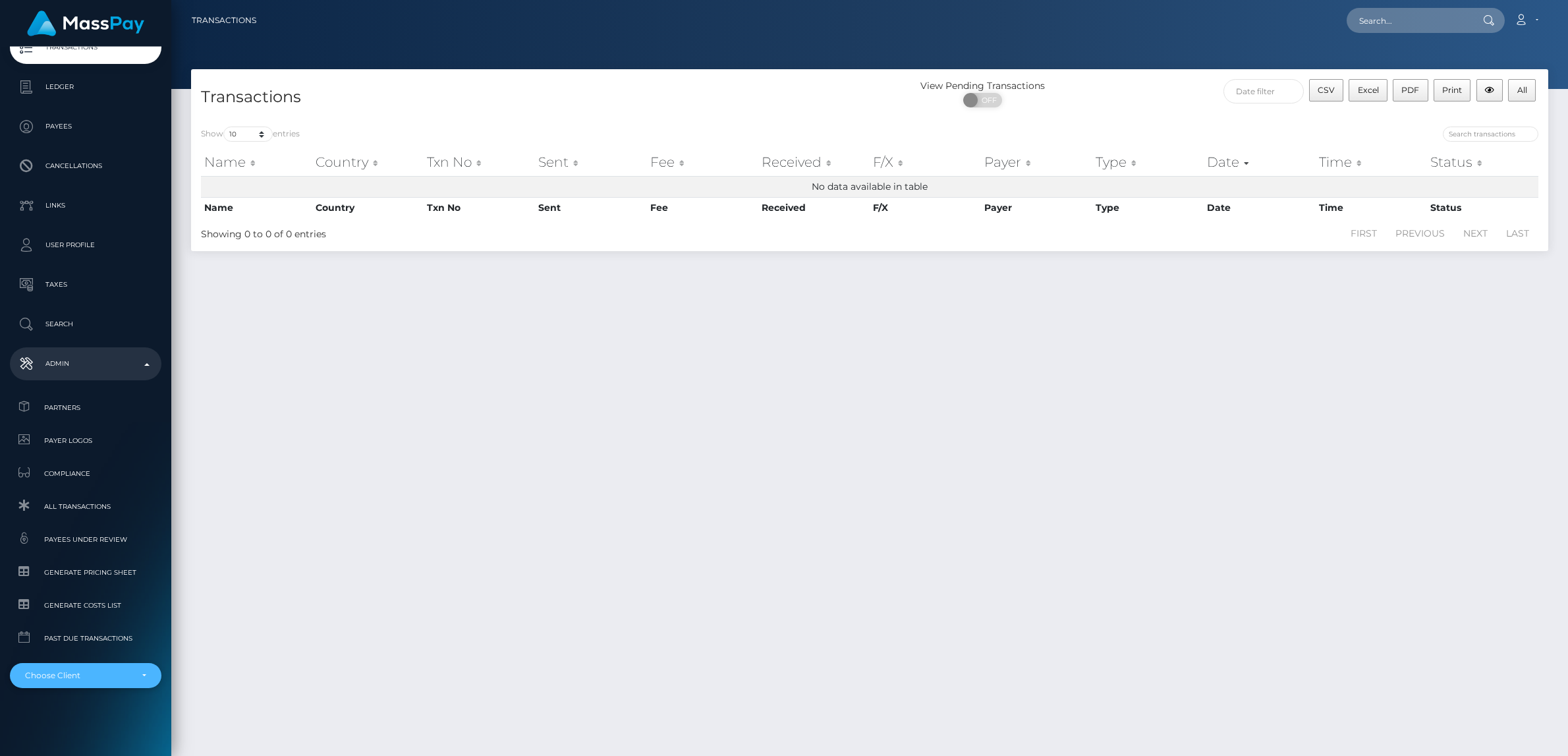
click at [75, 675] on div "Choose Client" at bounding box center [78, 675] width 106 height 11
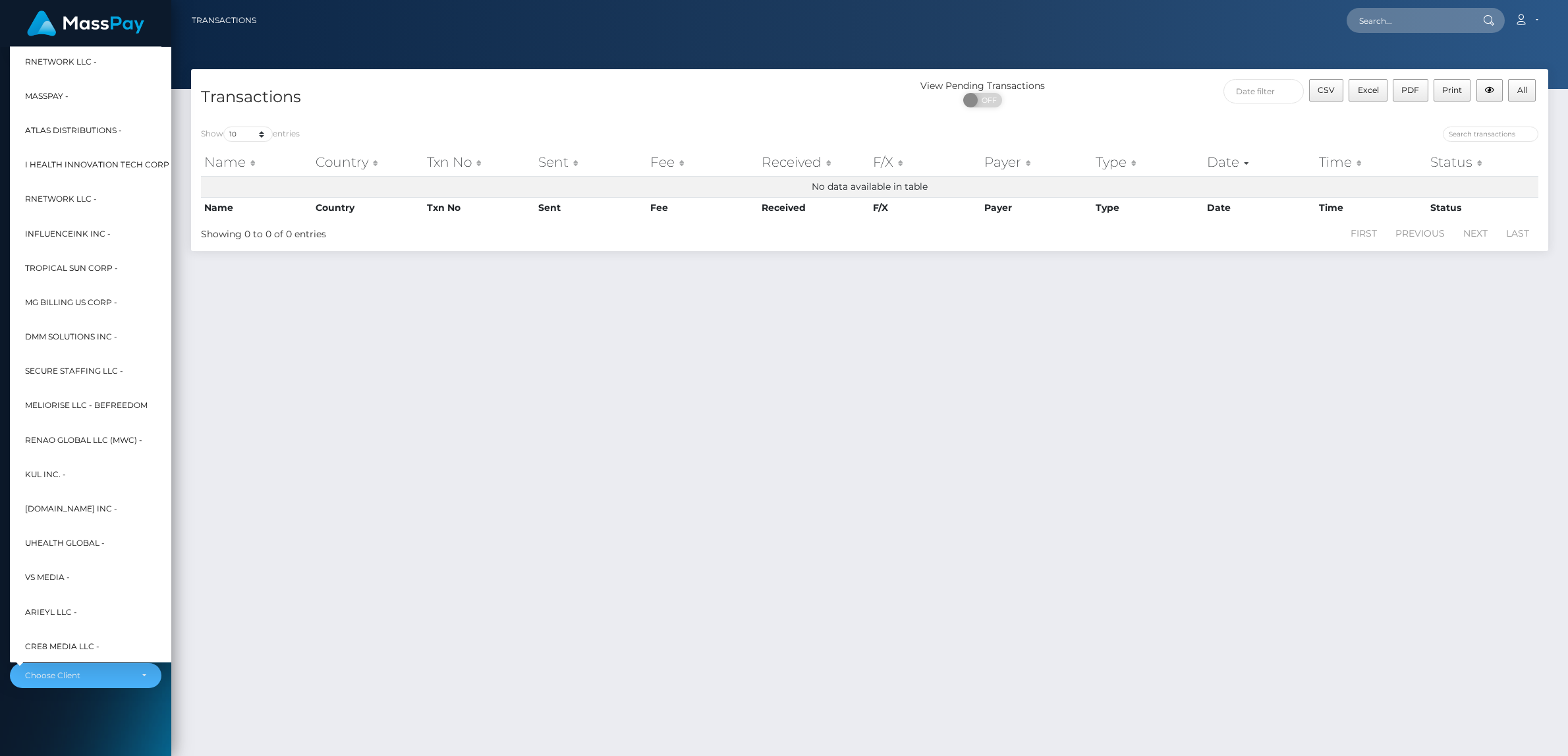
scroll to position [0, 0]
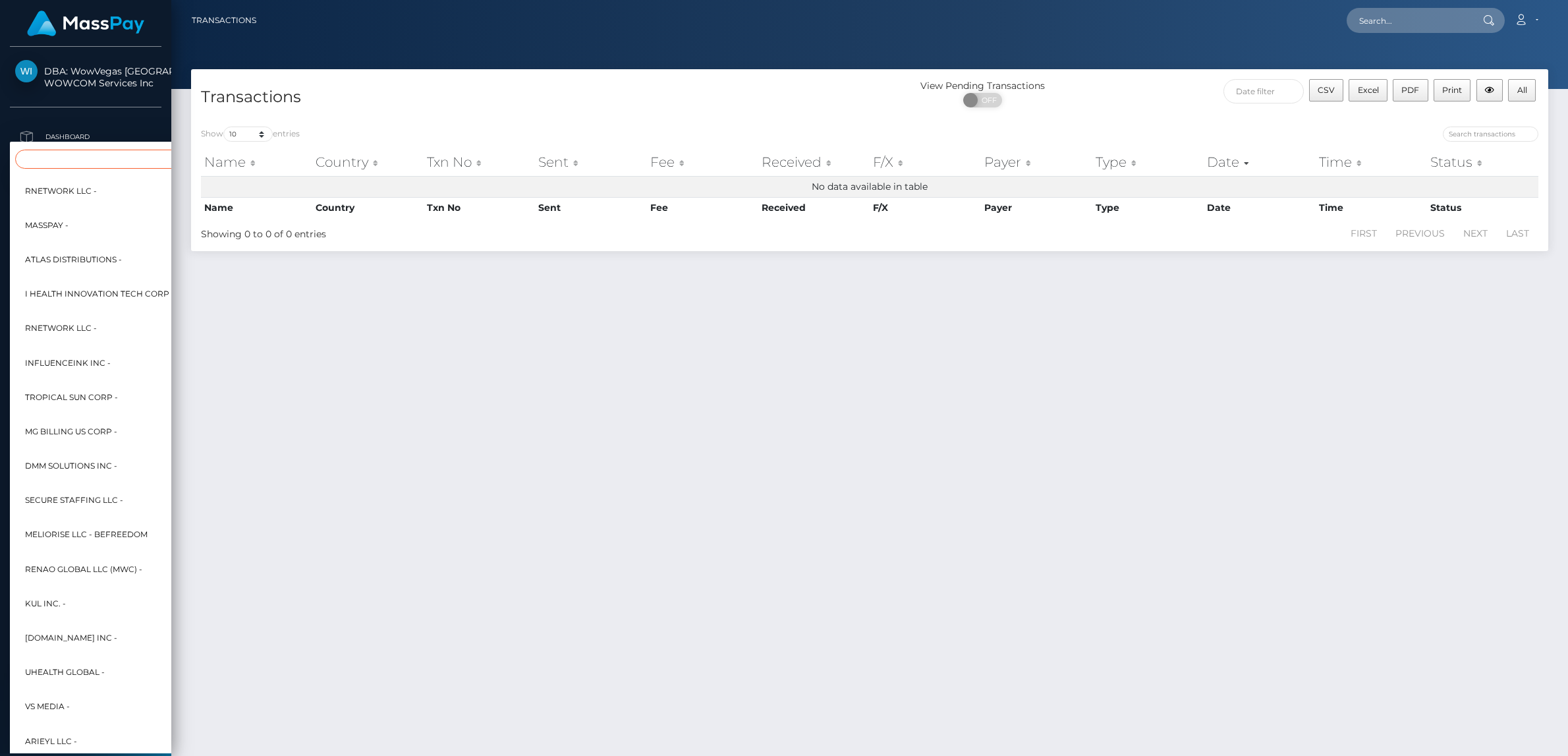
click at [97, 161] on input "Search" at bounding box center [160, 158] width 290 height 19
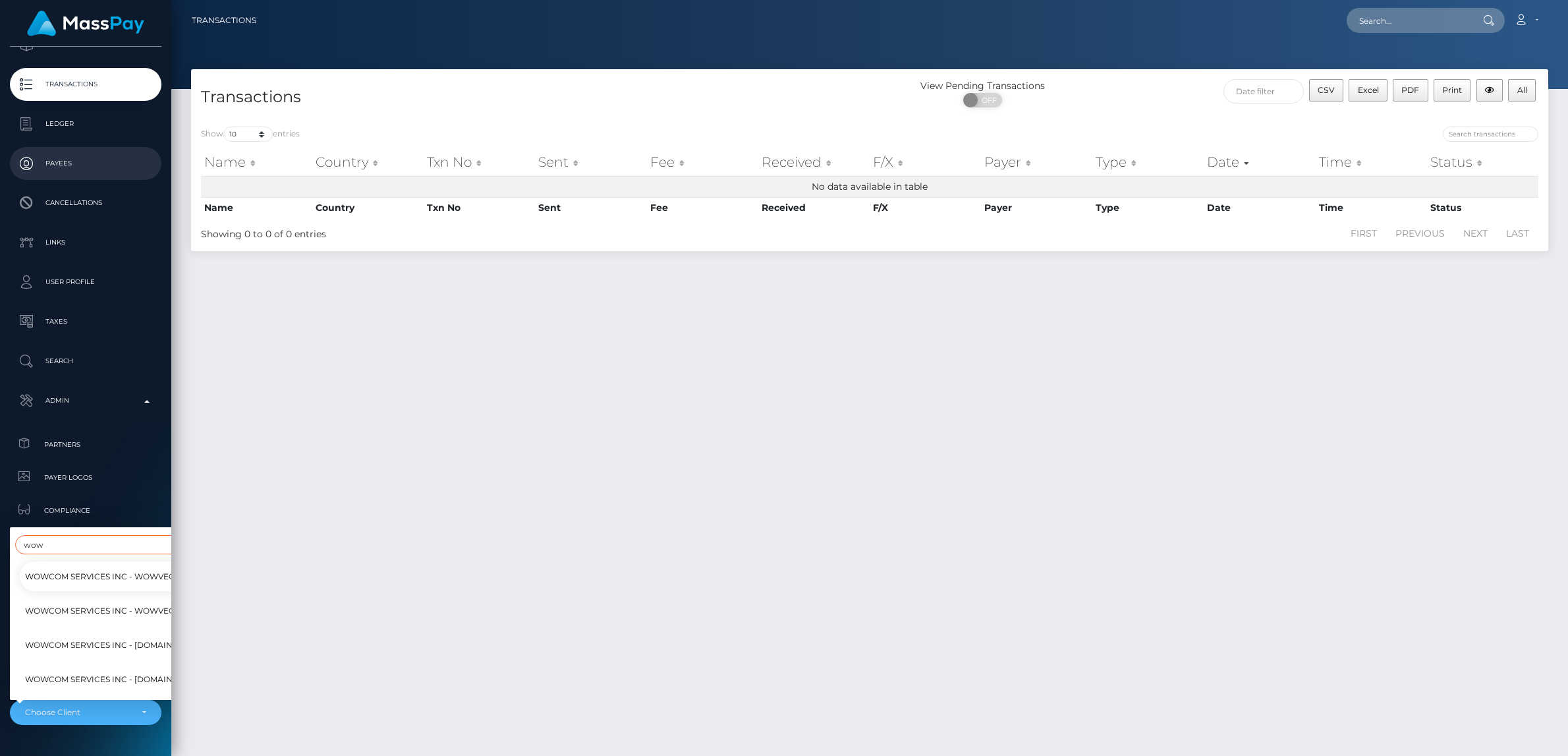
scroll to position [100, 0]
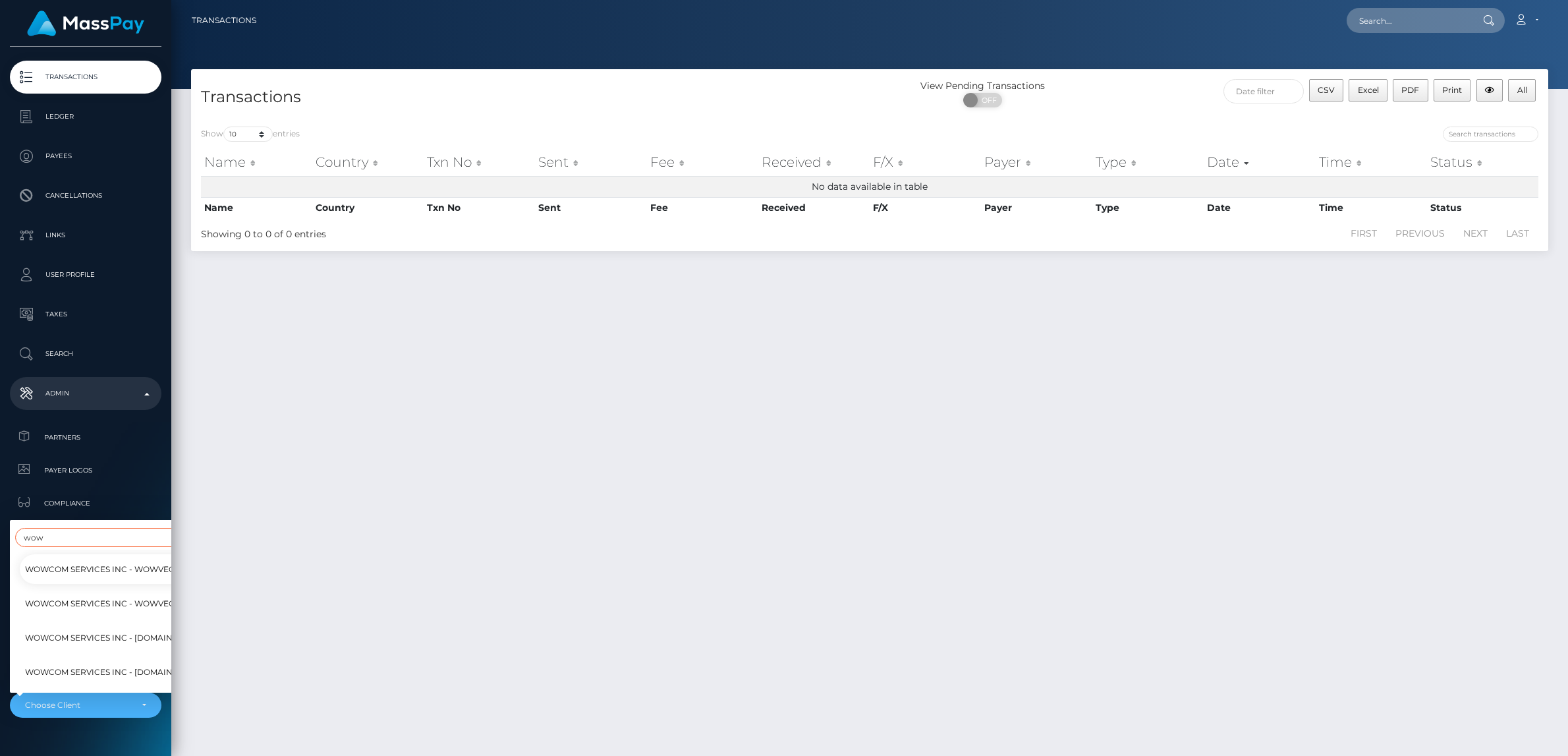
type input "wow"
click at [63, 641] on span "WOWCOM Services Inc - Rolla.com USA" at bounding box center [160, 637] width 270 height 17
select select "343"
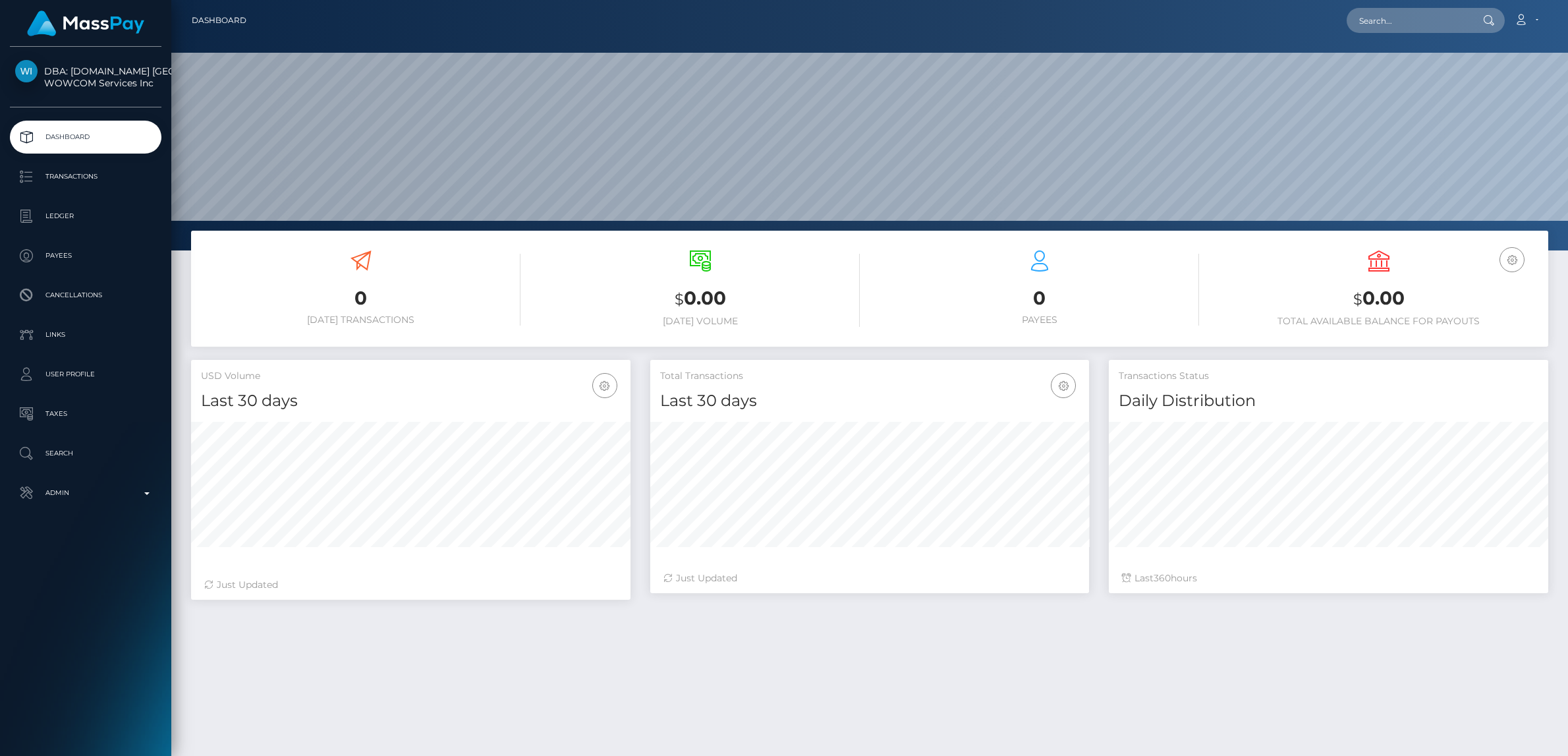
scroll to position [232, 440]
click at [121, 174] on p "Transactions" at bounding box center [85, 177] width 141 height 20
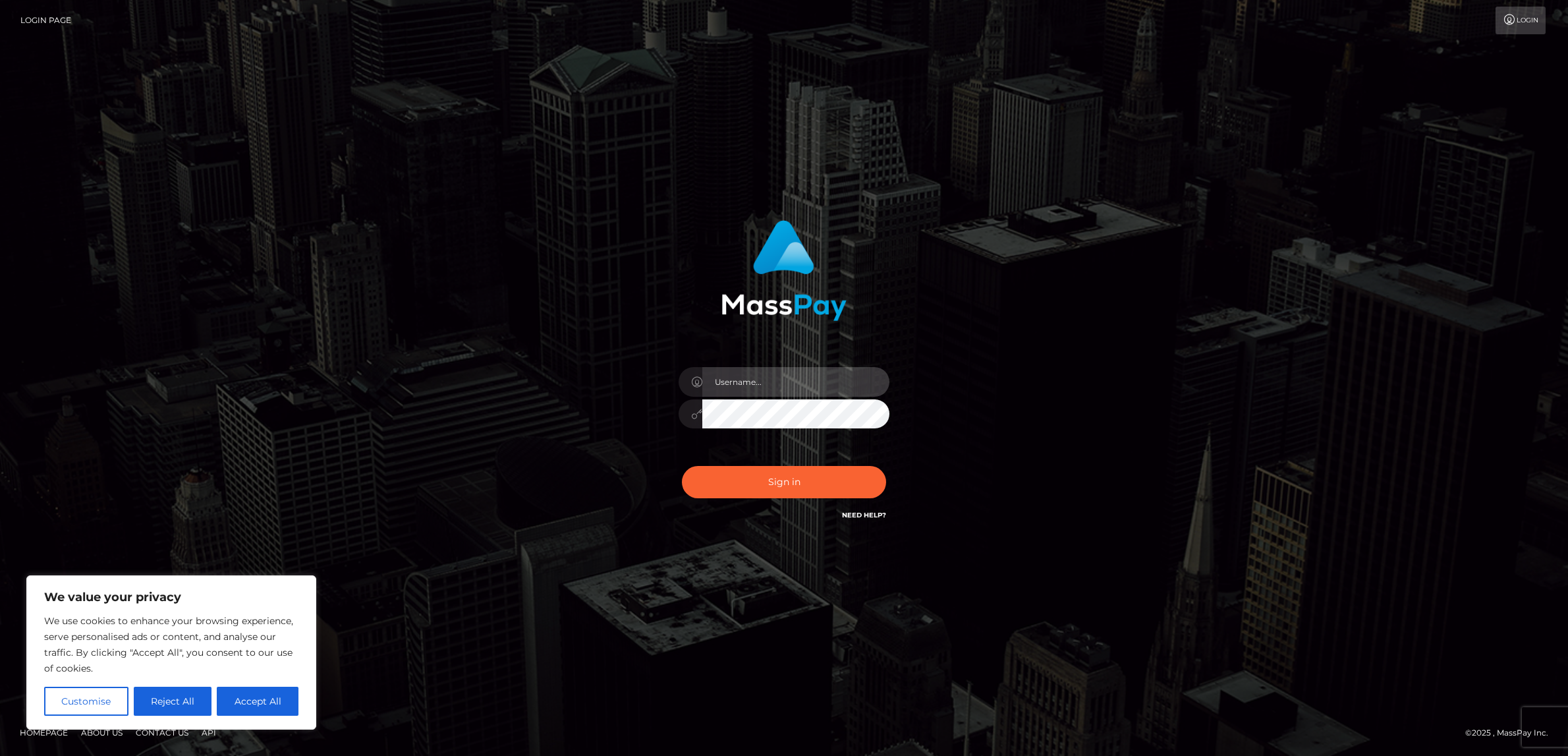
type input "alexism"
